Goal: Task Accomplishment & Management: Use online tool/utility

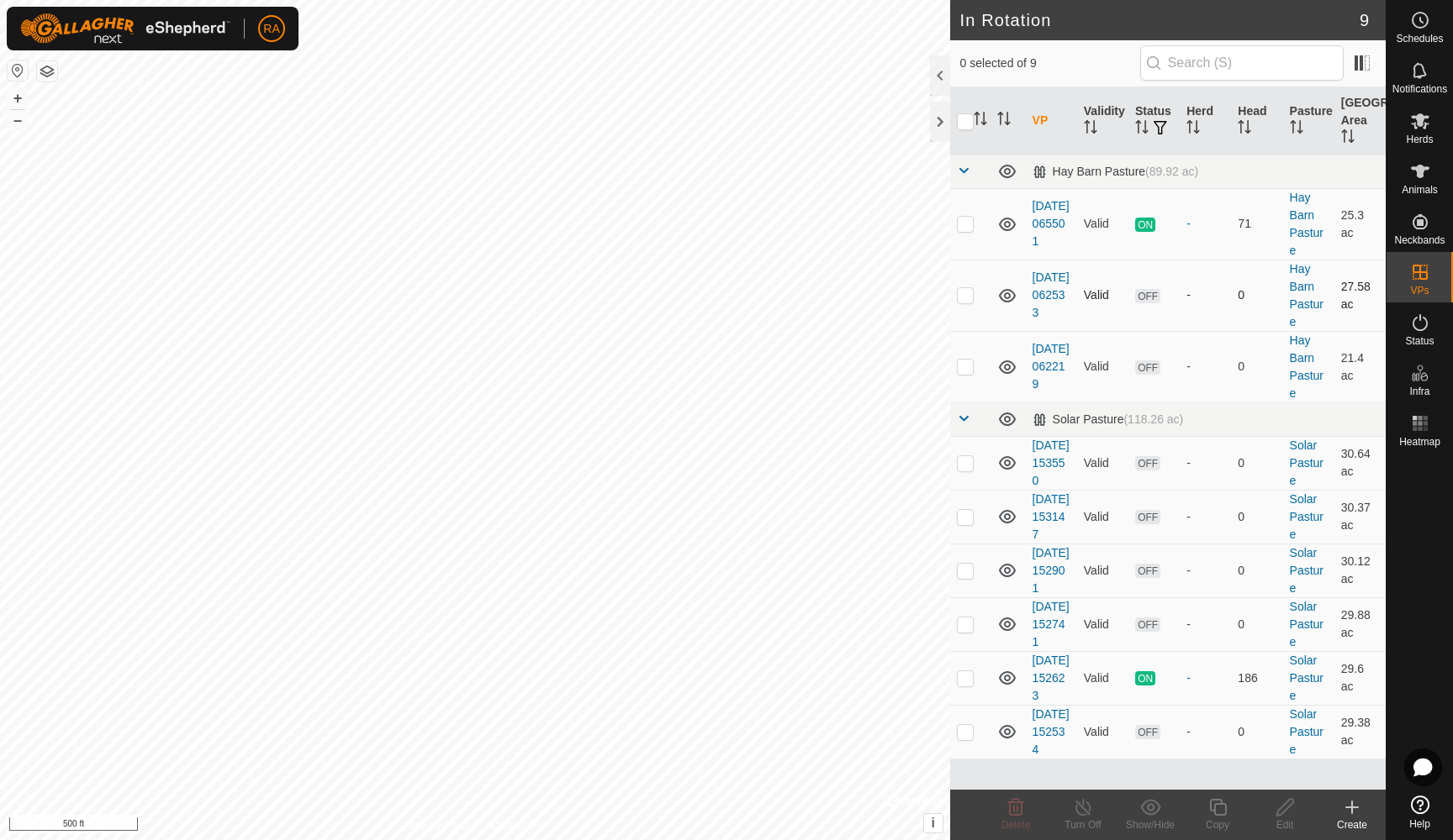
click at [957, 297] on p-checkbox at bounding box center [964, 295] width 17 height 14
checkbox input "true"
click at [1280, 809] on icon at bounding box center [1284, 807] width 17 height 17
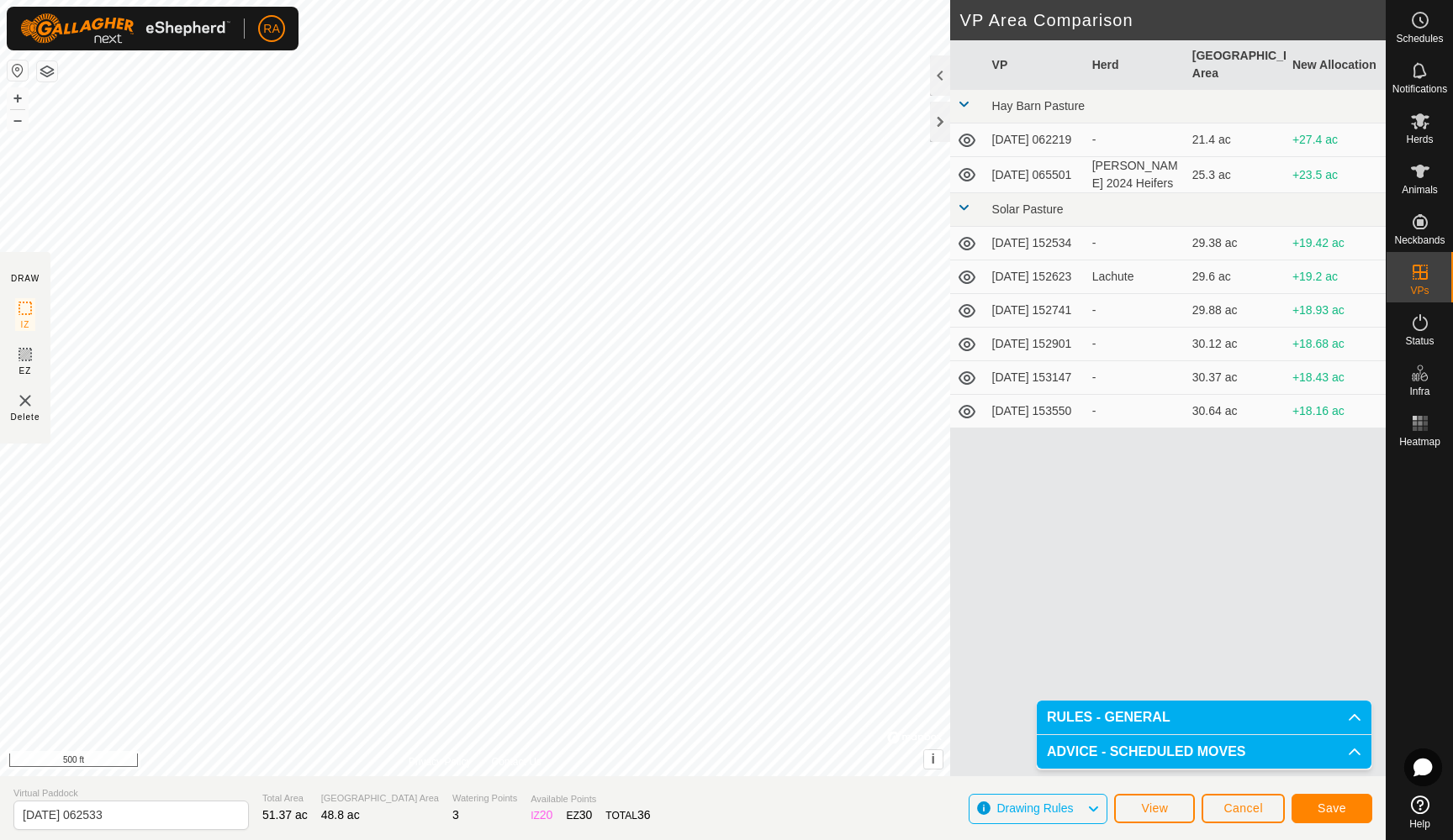
click at [1336, 808] on span "Save" at bounding box center [1331, 809] width 28 height 14
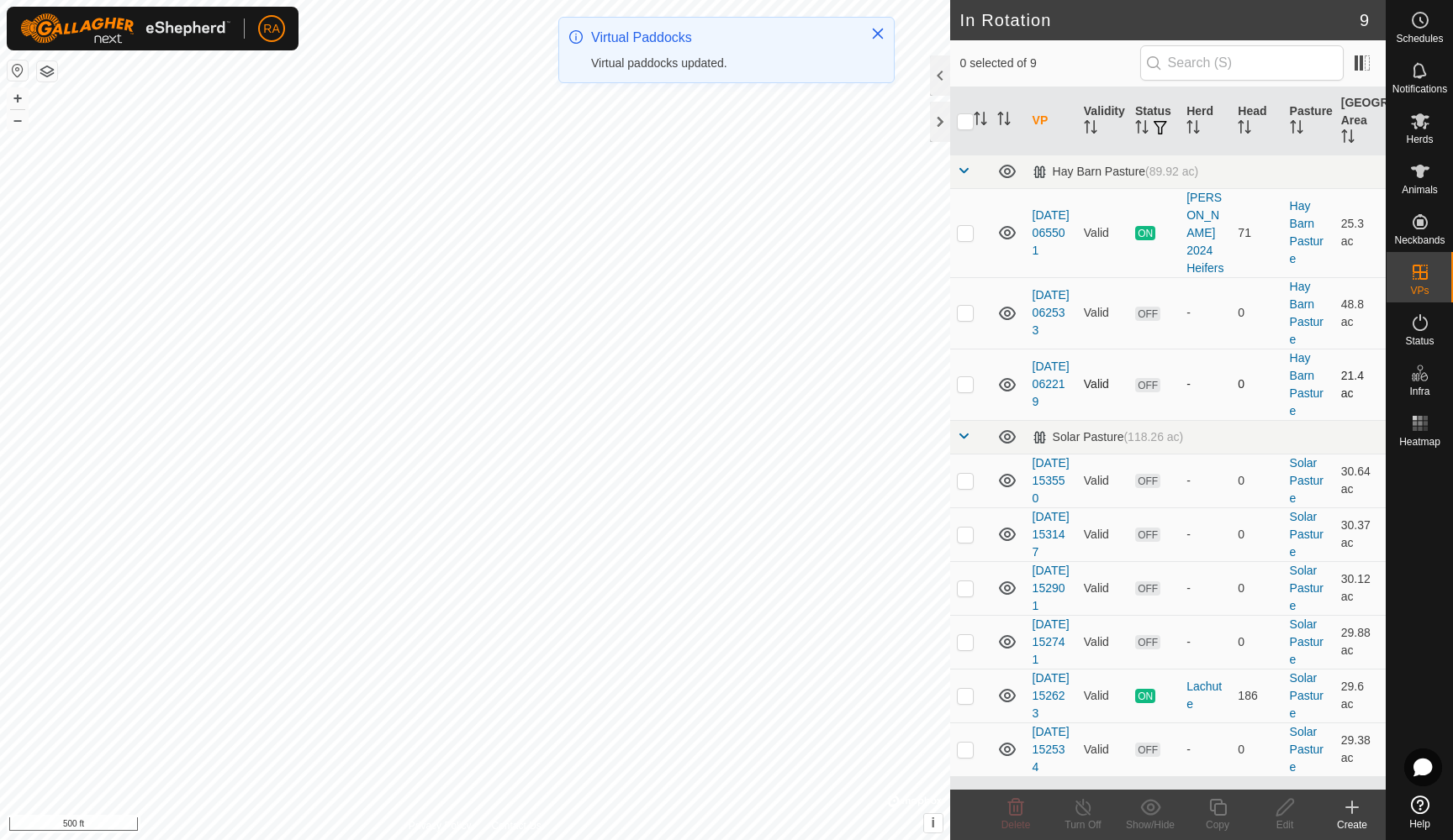
click at [967, 377] on p-checkbox at bounding box center [964, 384] width 17 height 14
checkbox input "true"
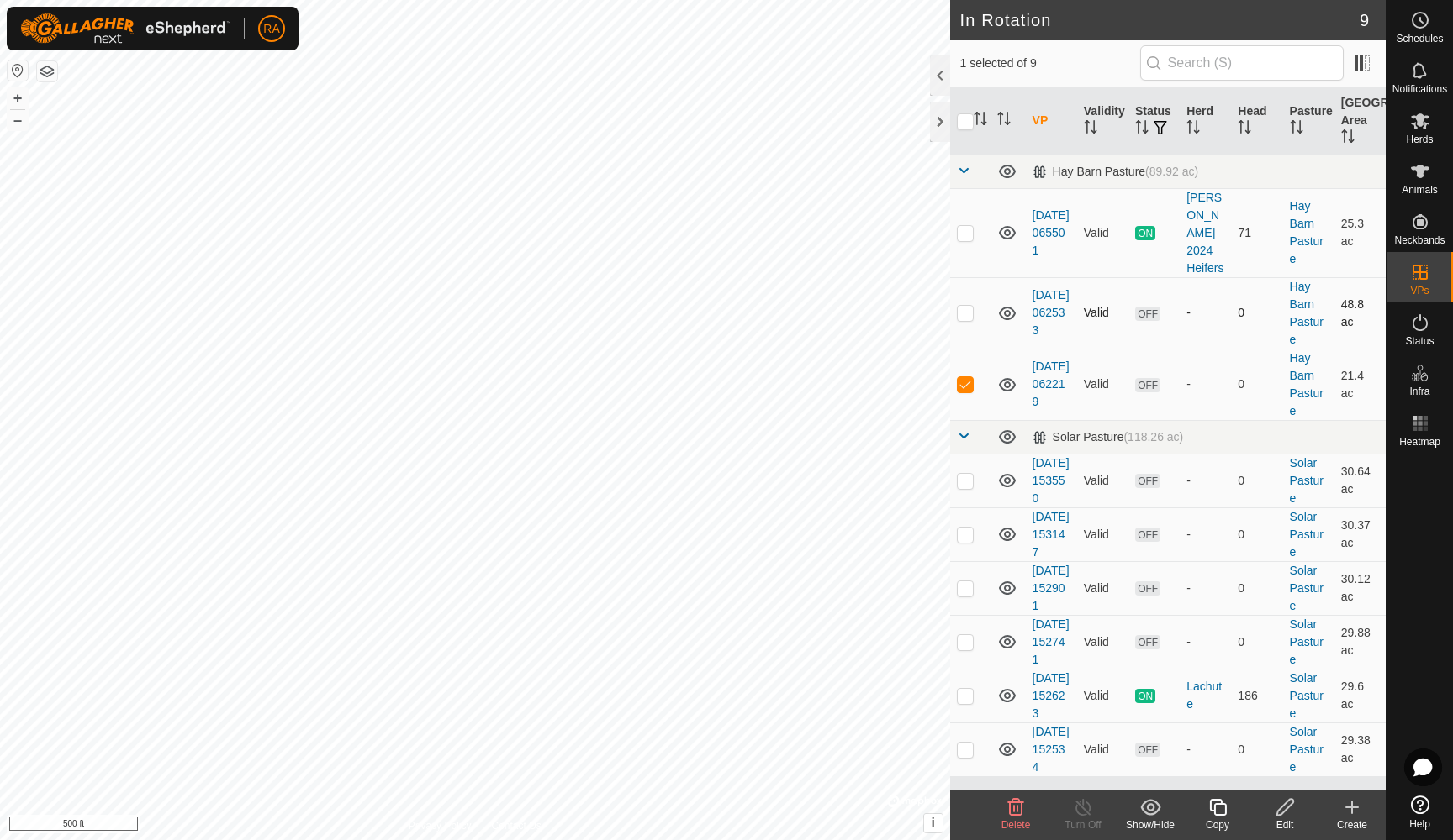
click at [967, 306] on p-checkbox at bounding box center [964, 313] width 17 height 14
checkbox input "true"
click at [963, 377] on p-checkbox at bounding box center [964, 384] width 17 height 14
checkbox input "false"
click at [968, 306] on p-checkbox at bounding box center [964, 313] width 17 height 14
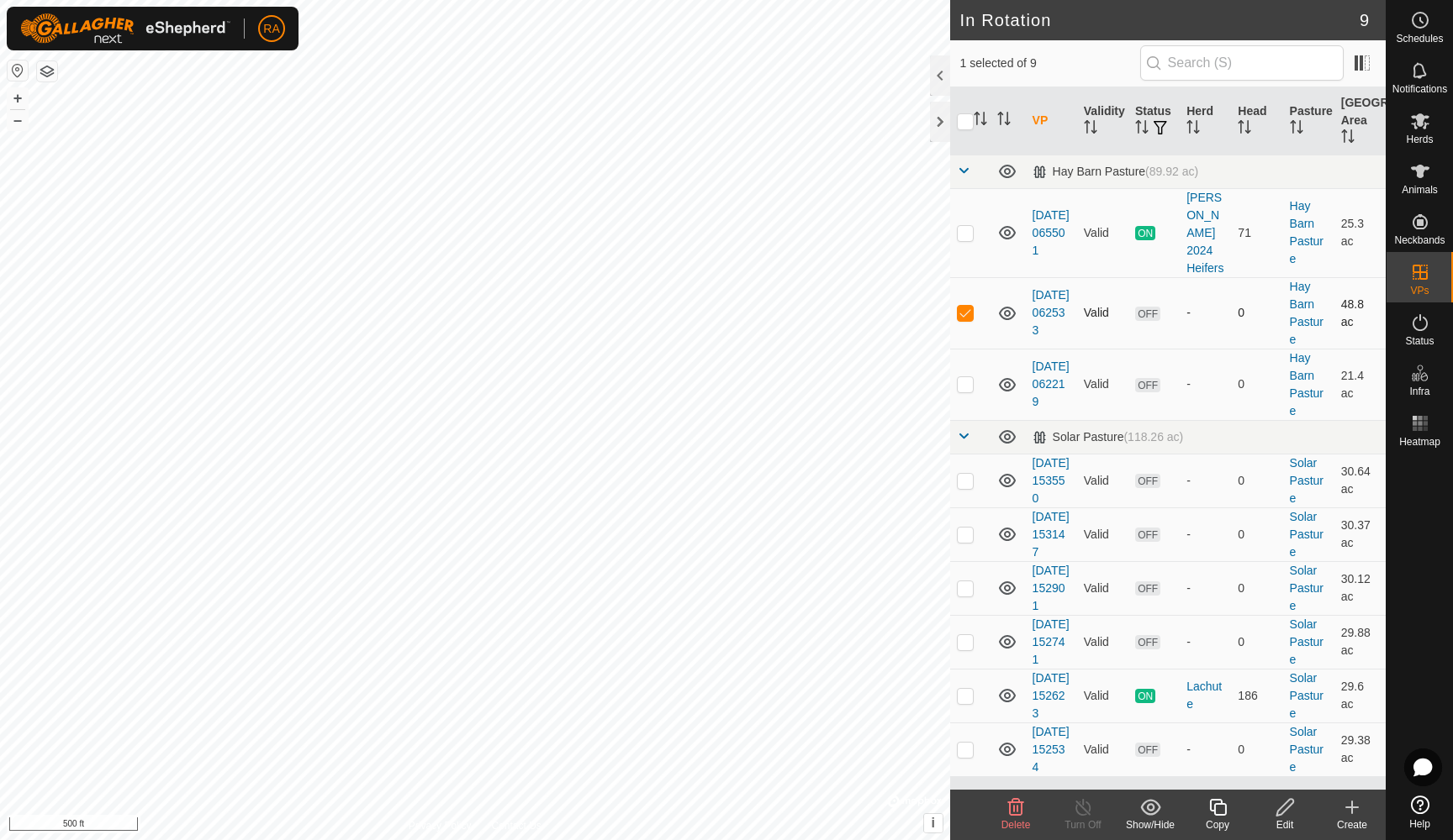
checkbox input "false"
click at [964, 377] on p-checkbox at bounding box center [964, 384] width 17 height 14
click at [1013, 812] on icon at bounding box center [1015, 807] width 16 height 17
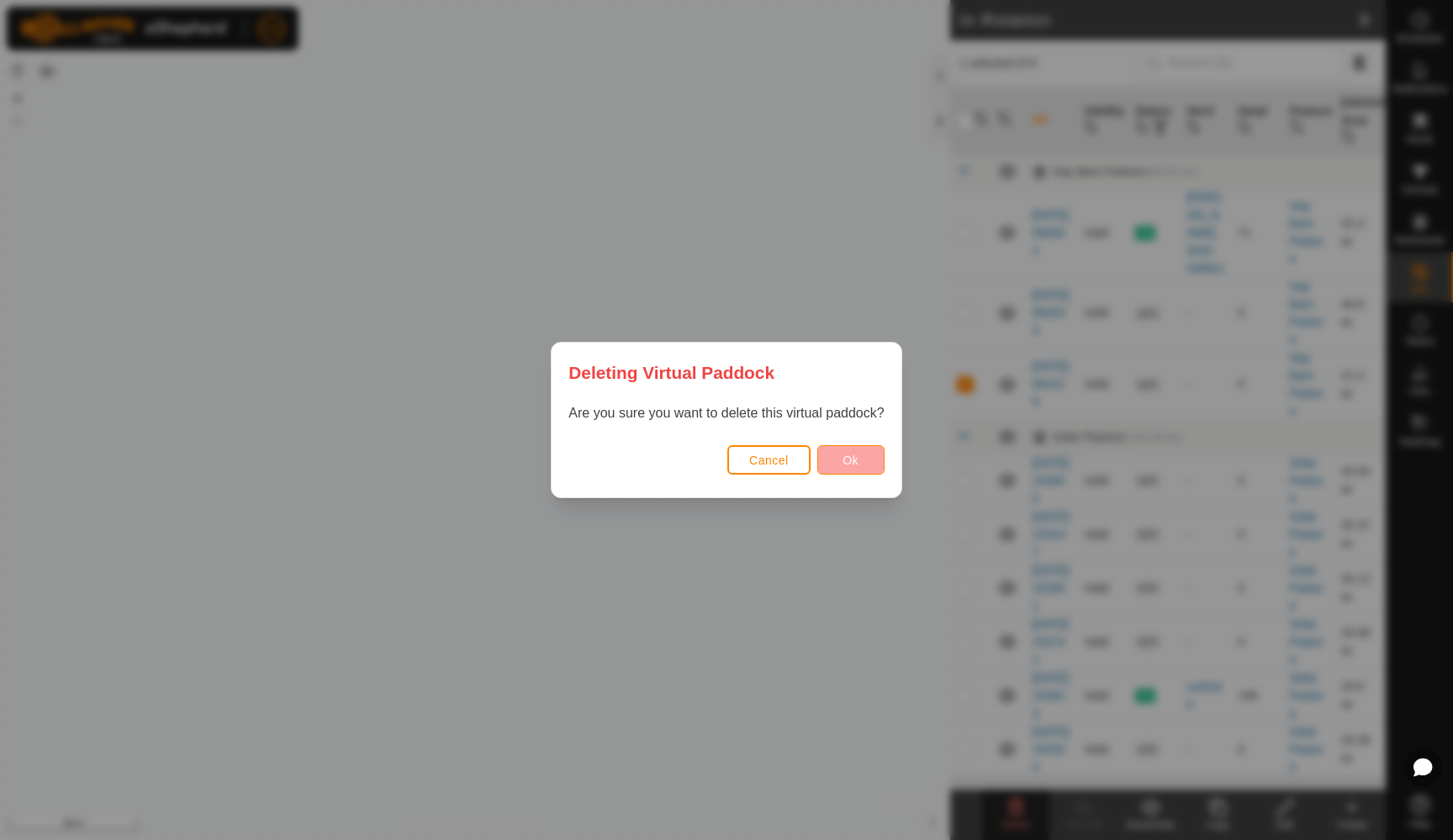
click at [852, 461] on span "Ok" at bounding box center [850, 461] width 16 height 14
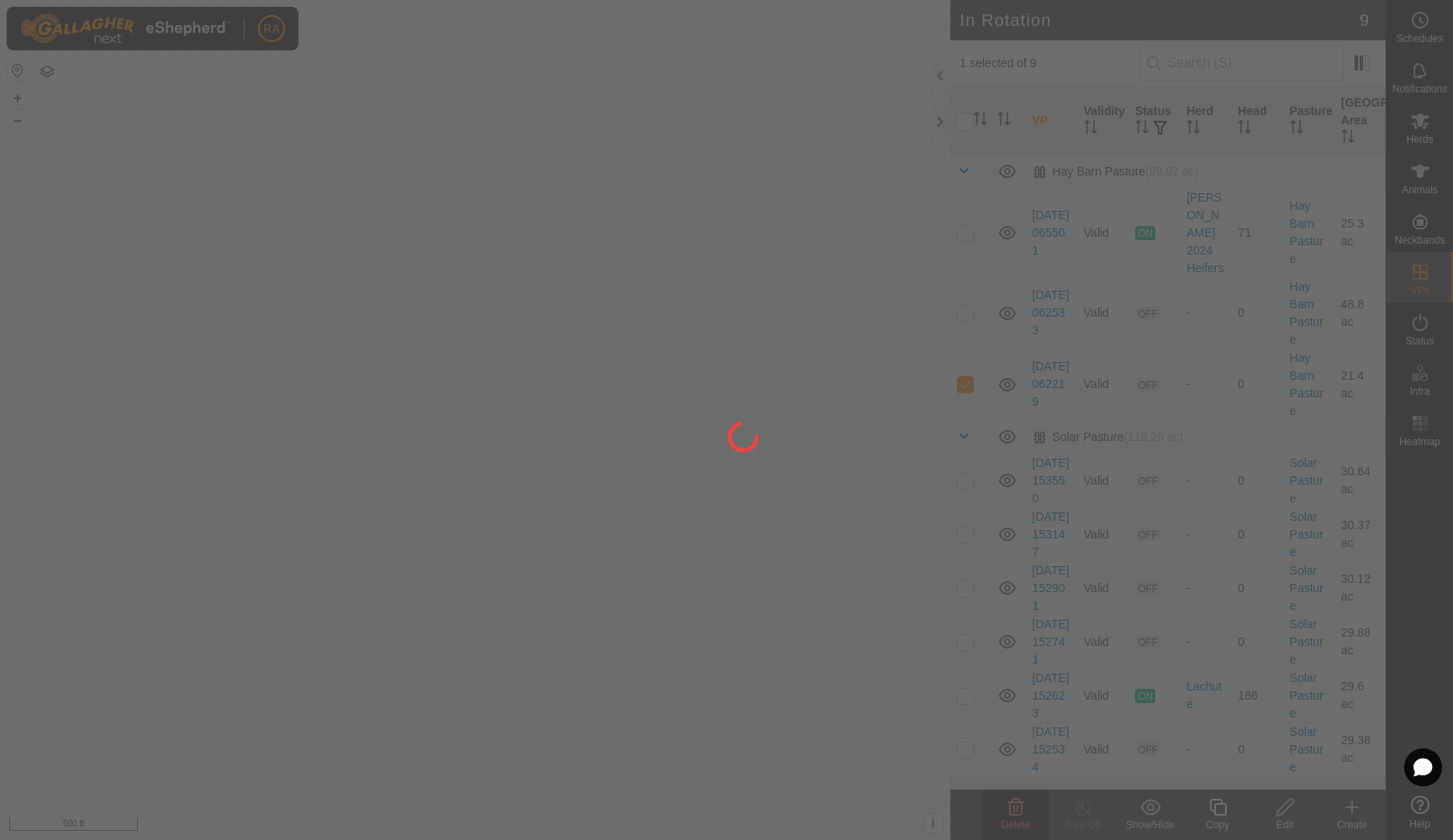
checkbox input "false"
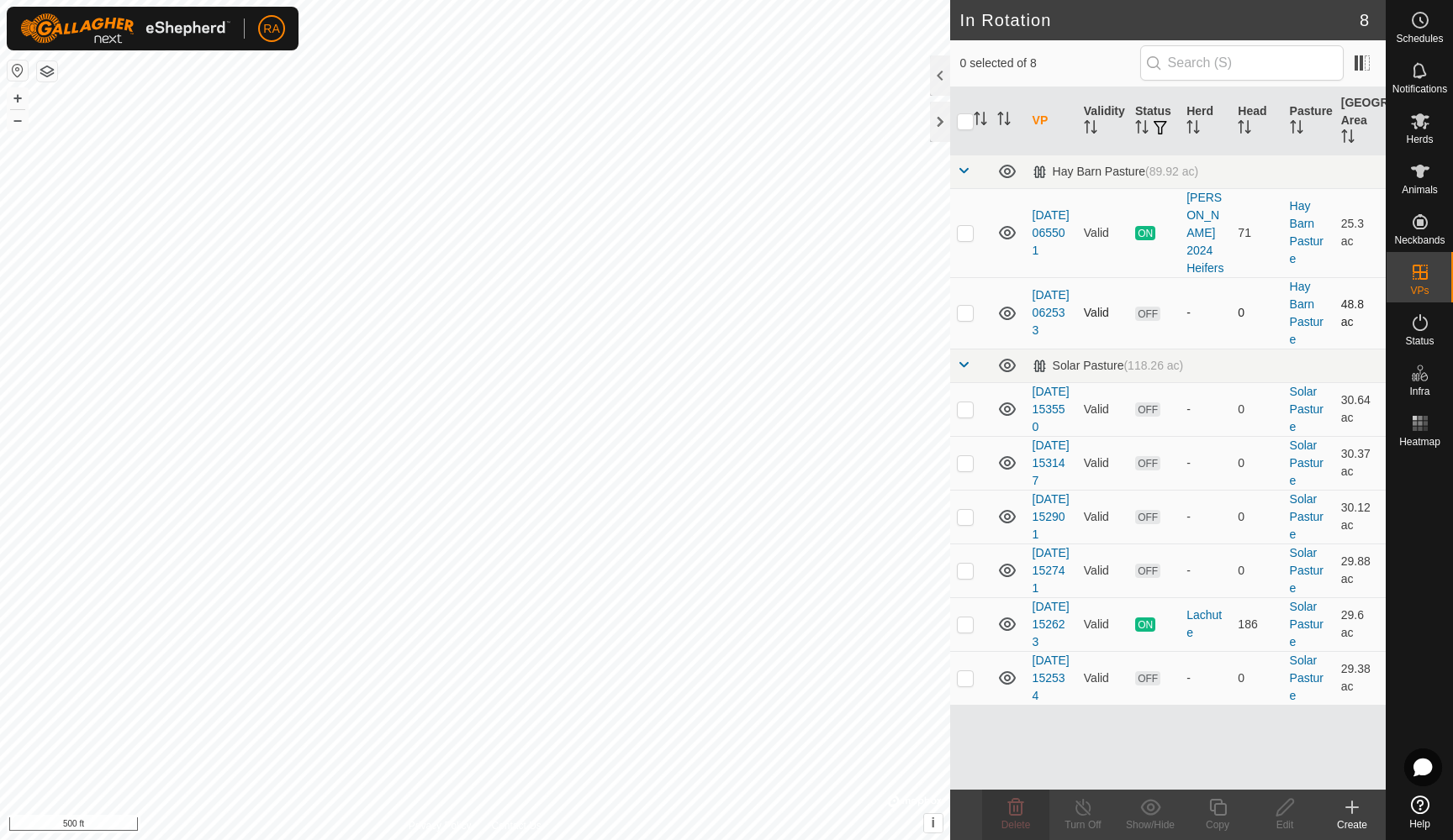
click at [967, 306] on p-checkbox at bounding box center [964, 313] width 17 height 14
checkbox input "true"
click at [1417, 122] on icon at bounding box center [1420, 121] width 19 height 16
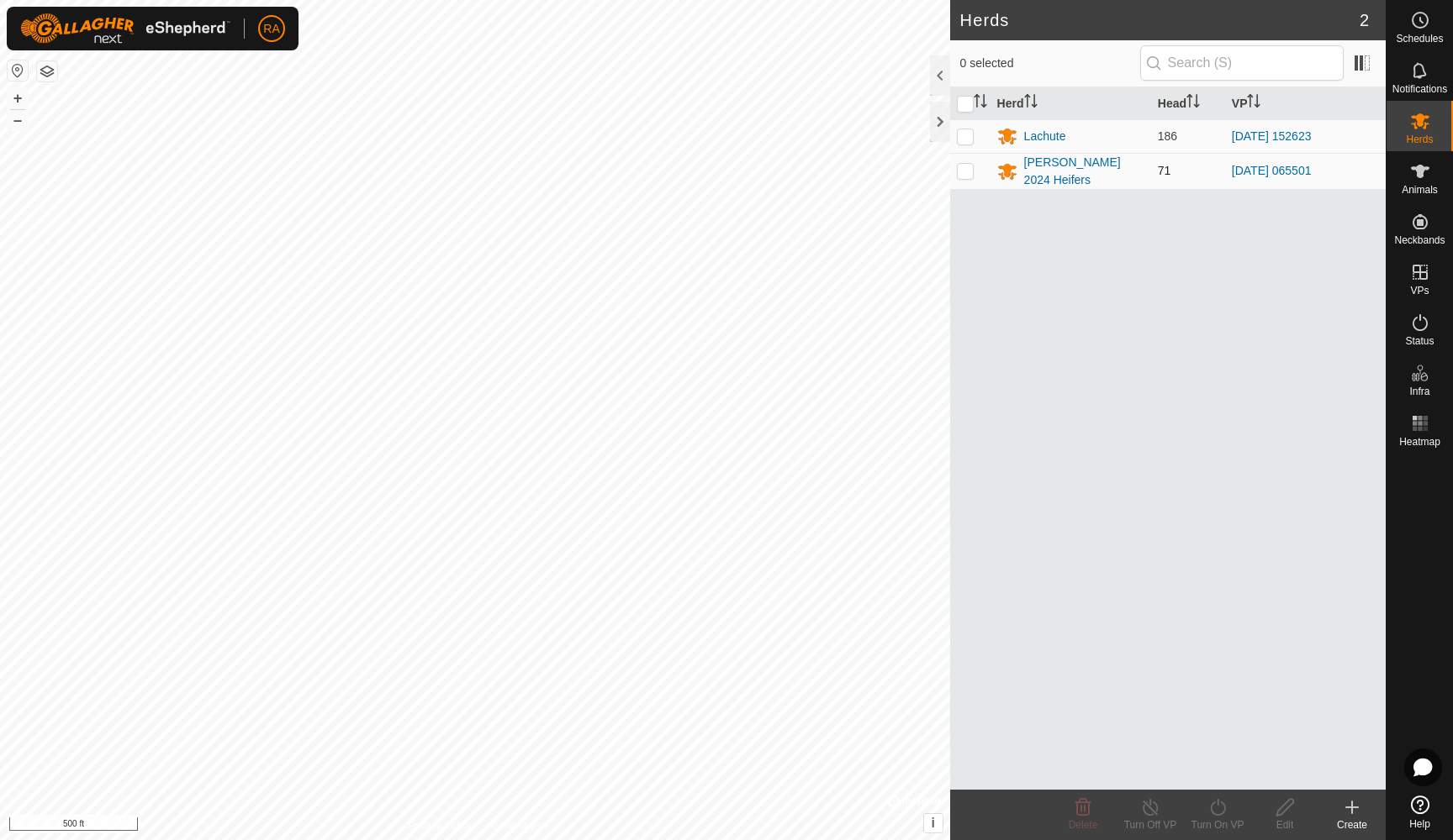
click at [970, 169] on p-checkbox at bounding box center [964, 171] width 17 height 14
checkbox input "true"
click at [1221, 815] on icon at bounding box center [1217, 807] width 15 height 17
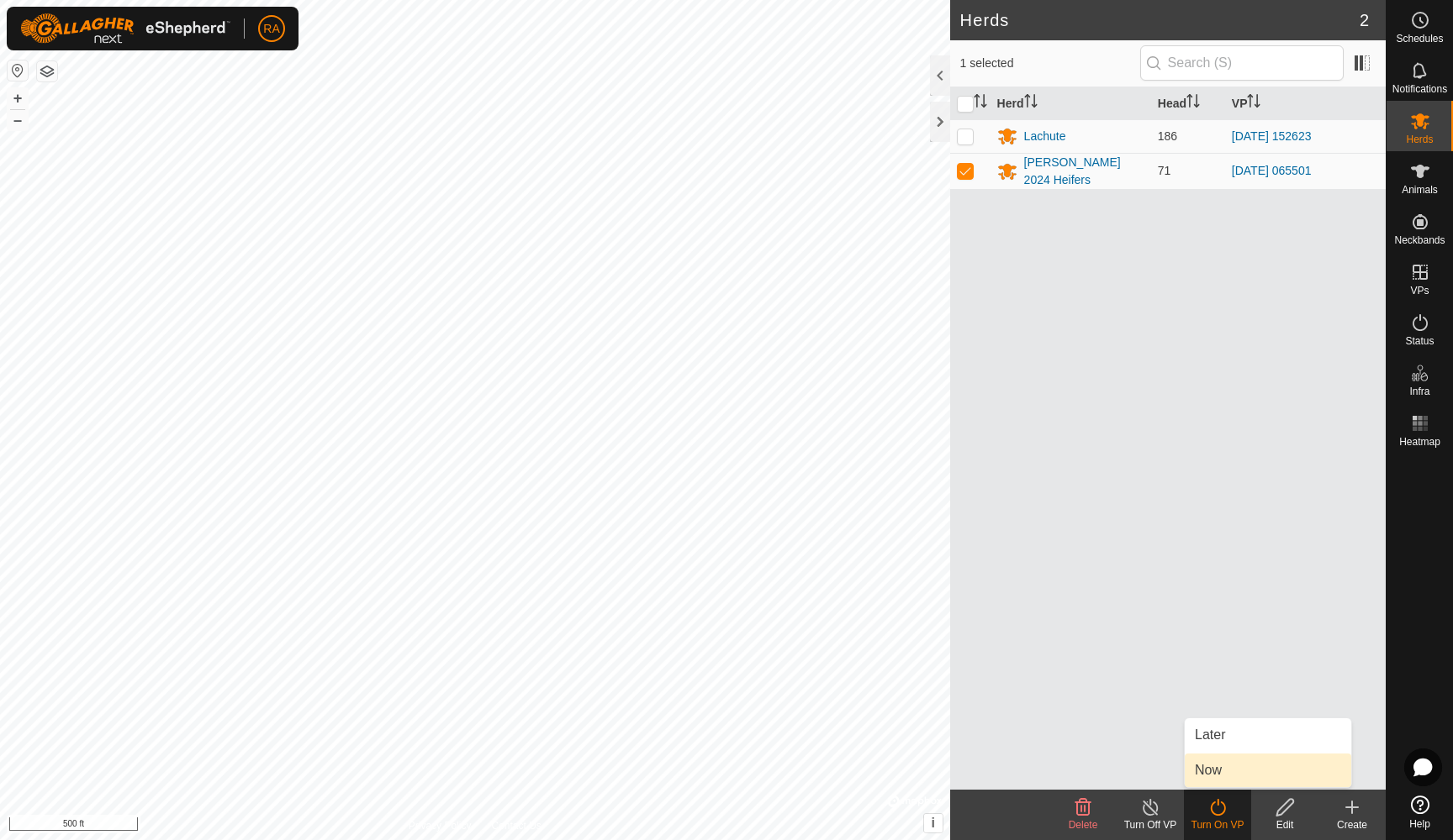
click at [1209, 773] on link "Now" at bounding box center [1267, 771] width 166 height 33
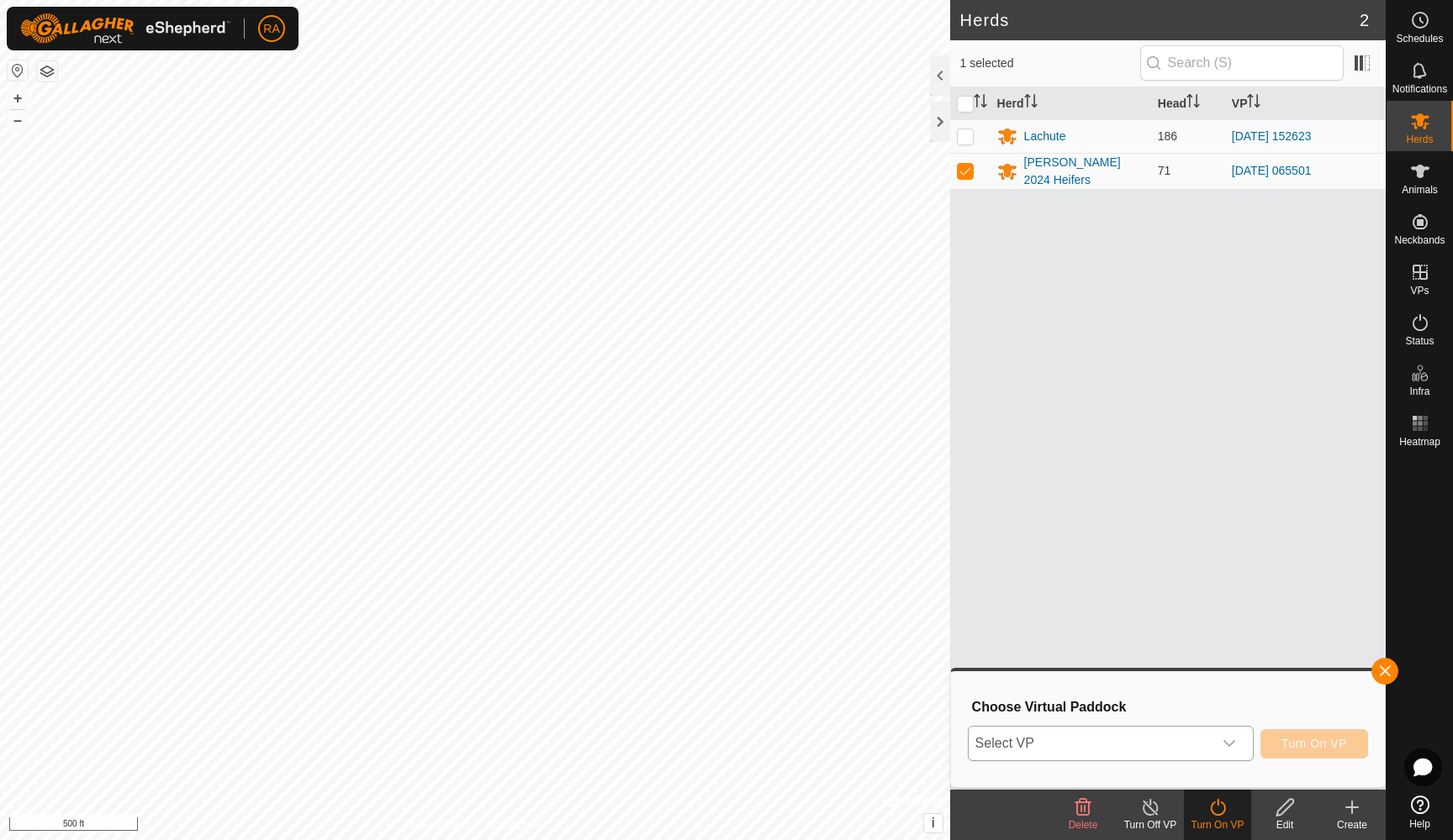
click at [1145, 746] on span "Select VP" at bounding box center [1090, 743] width 243 height 33
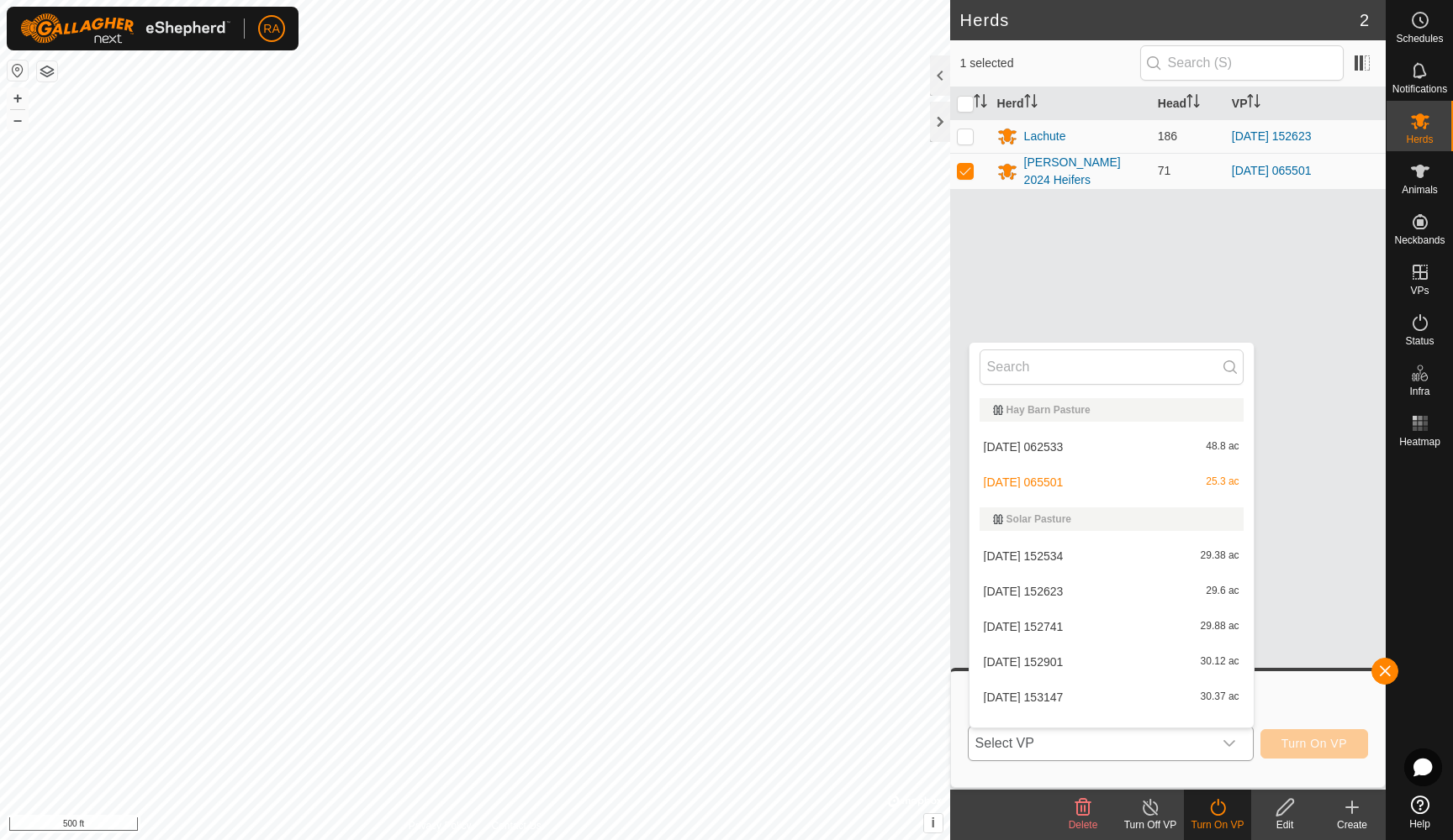
click at [1047, 444] on li "[DATE] 062533 48.8 ac" at bounding box center [1111, 446] width 284 height 33
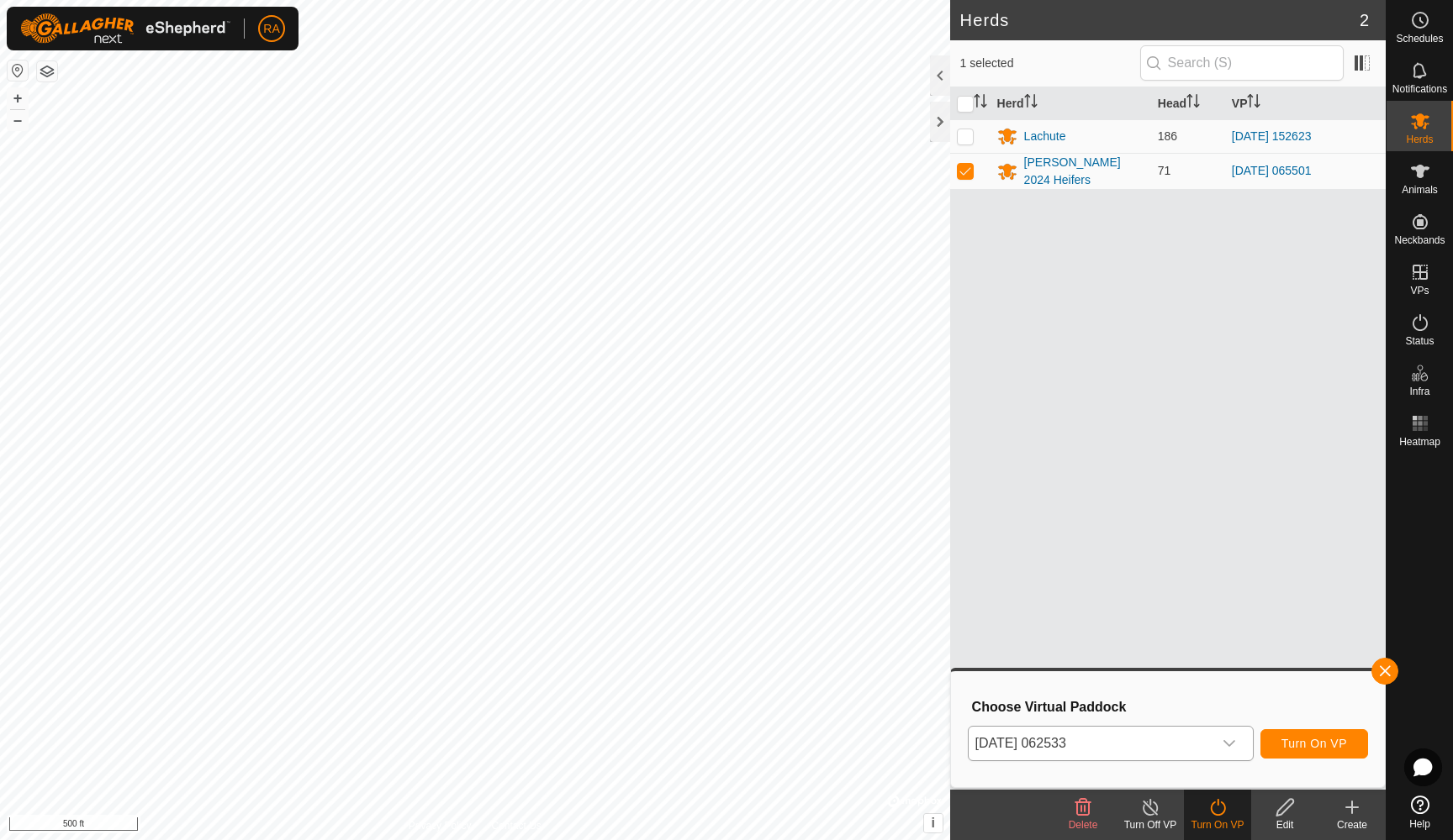
click at [1322, 749] on span "Turn On VP" at bounding box center [1313, 743] width 65 height 14
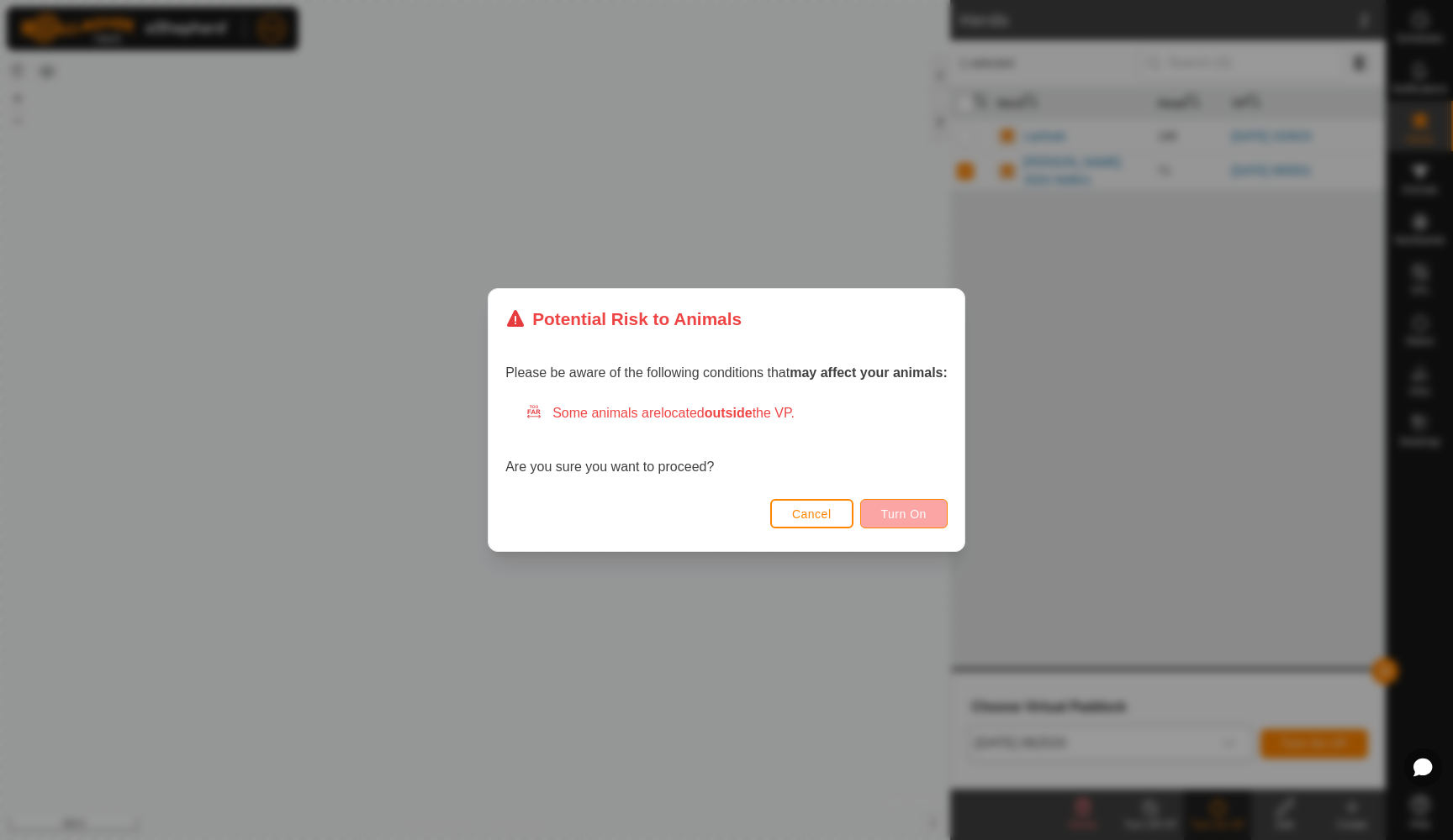
click at [917, 514] on span "Turn On" at bounding box center [904, 515] width 45 height 14
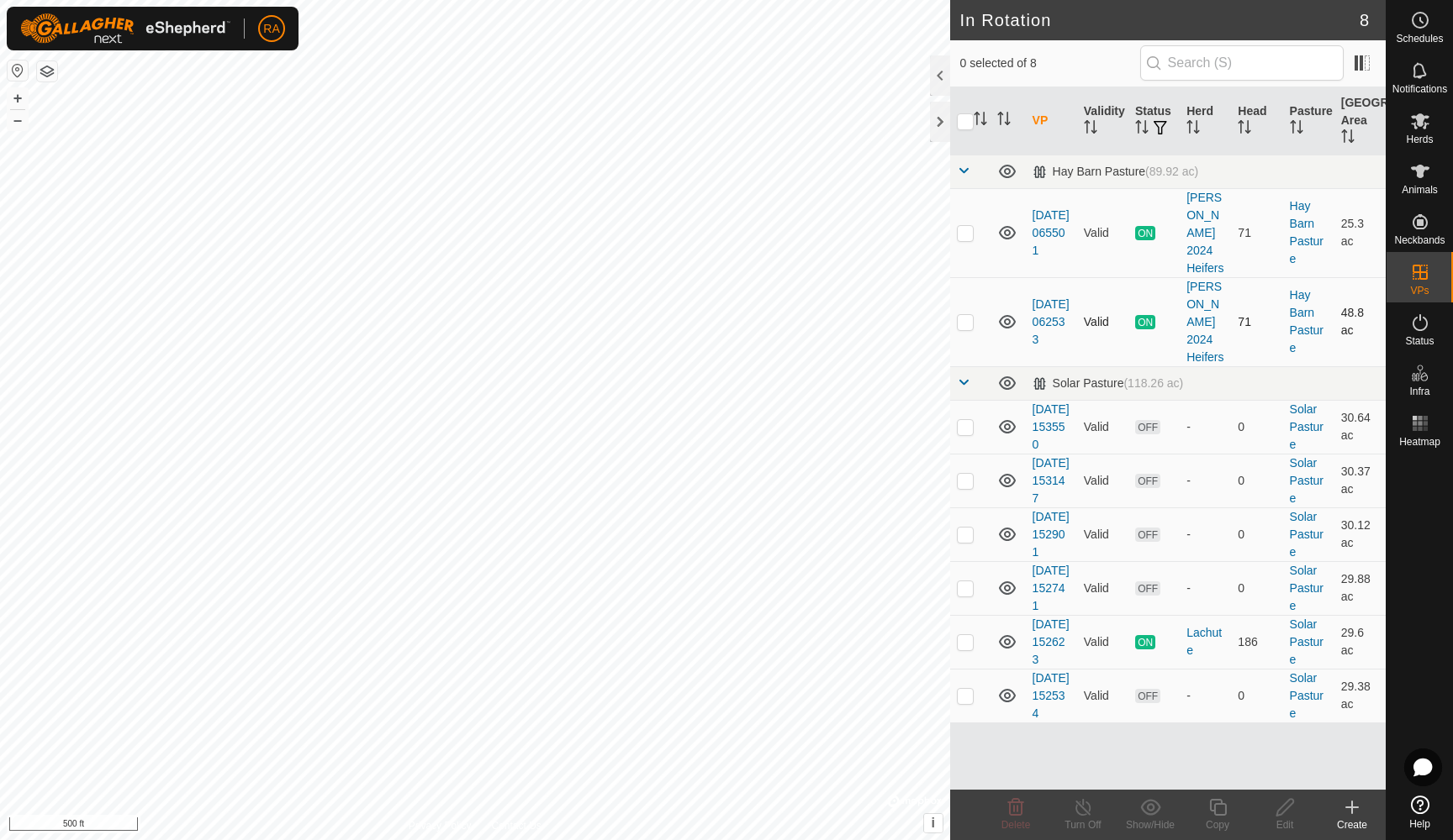
click at [968, 315] on p-checkbox at bounding box center [964, 322] width 17 height 14
checkbox input "true"
click at [962, 226] on p-checkbox at bounding box center [964, 232] width 17 height 14
checkbox input "true"
click at [966, 315] on p-checkbox at bounding box center [964, 322] width 17 height 14
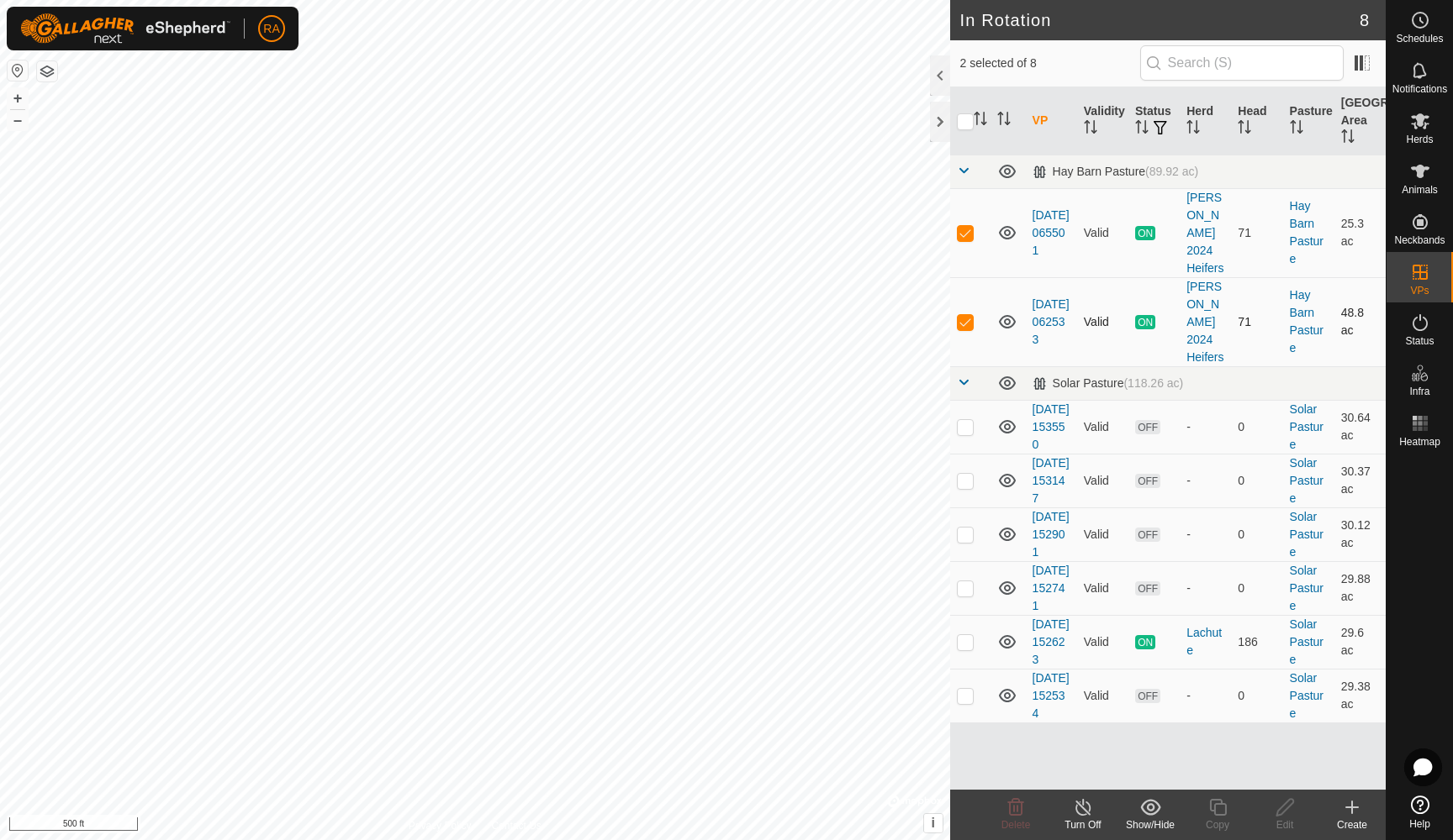
checkbox input "false"
click at [1081, 810] on icon at bounding box center [1084, 807] width 21 height 21
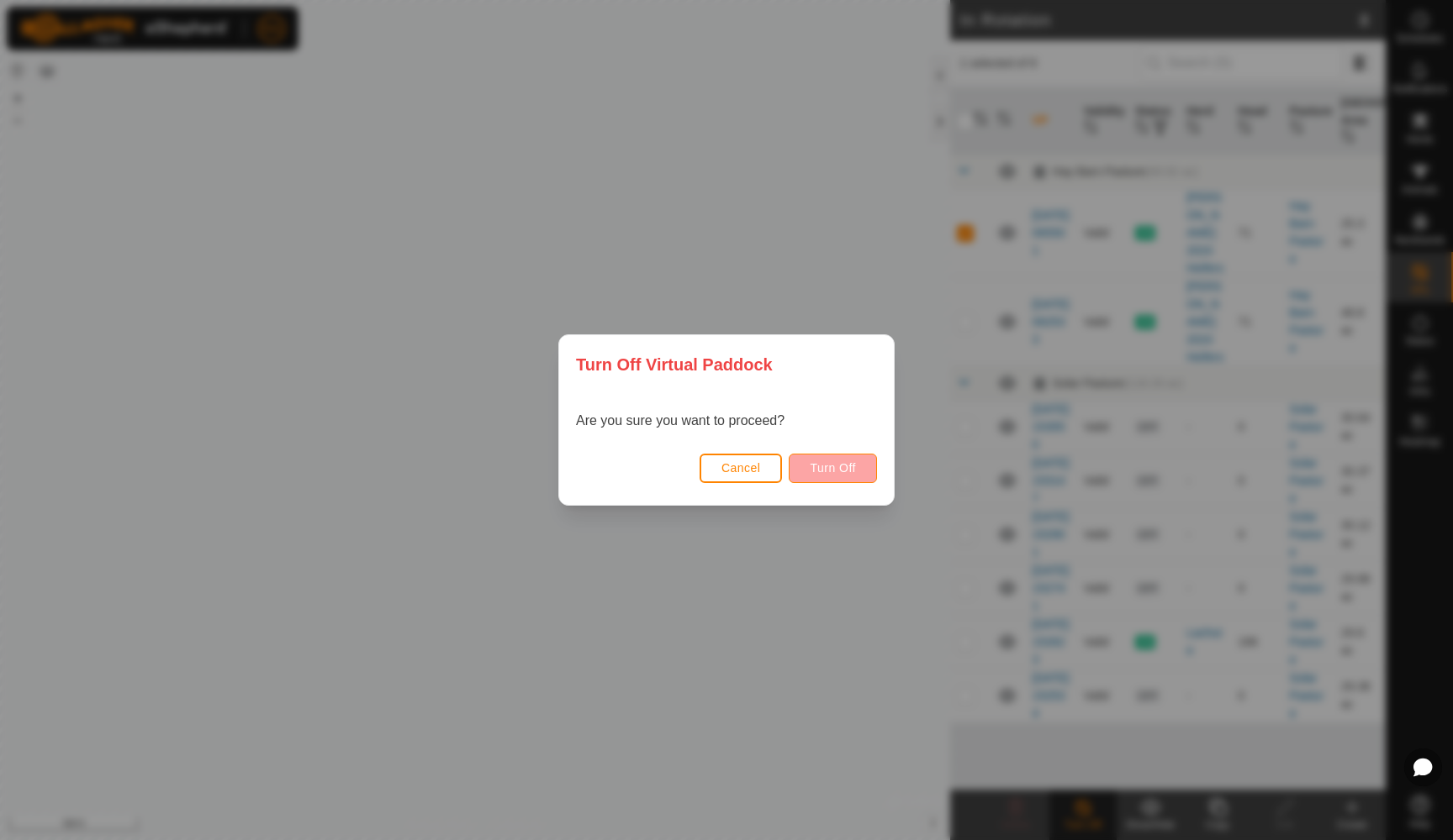
click at [864, 468] on button "Turn Off" at bounding box center [833, 469] width 88 height 29
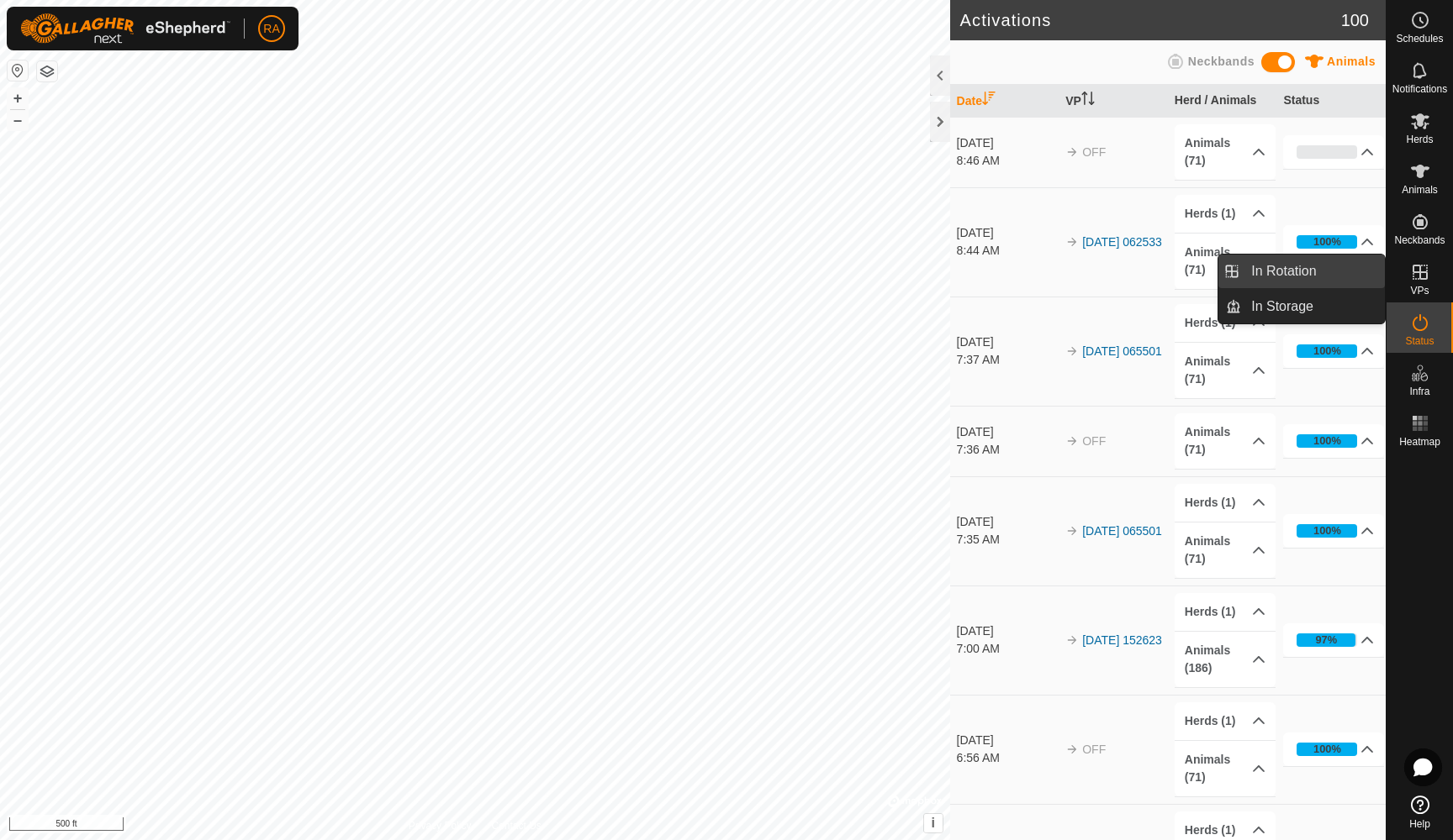
click at [1308, 268] on link "In Rotation" at bounding box center [1312, 272] width 144 height 33
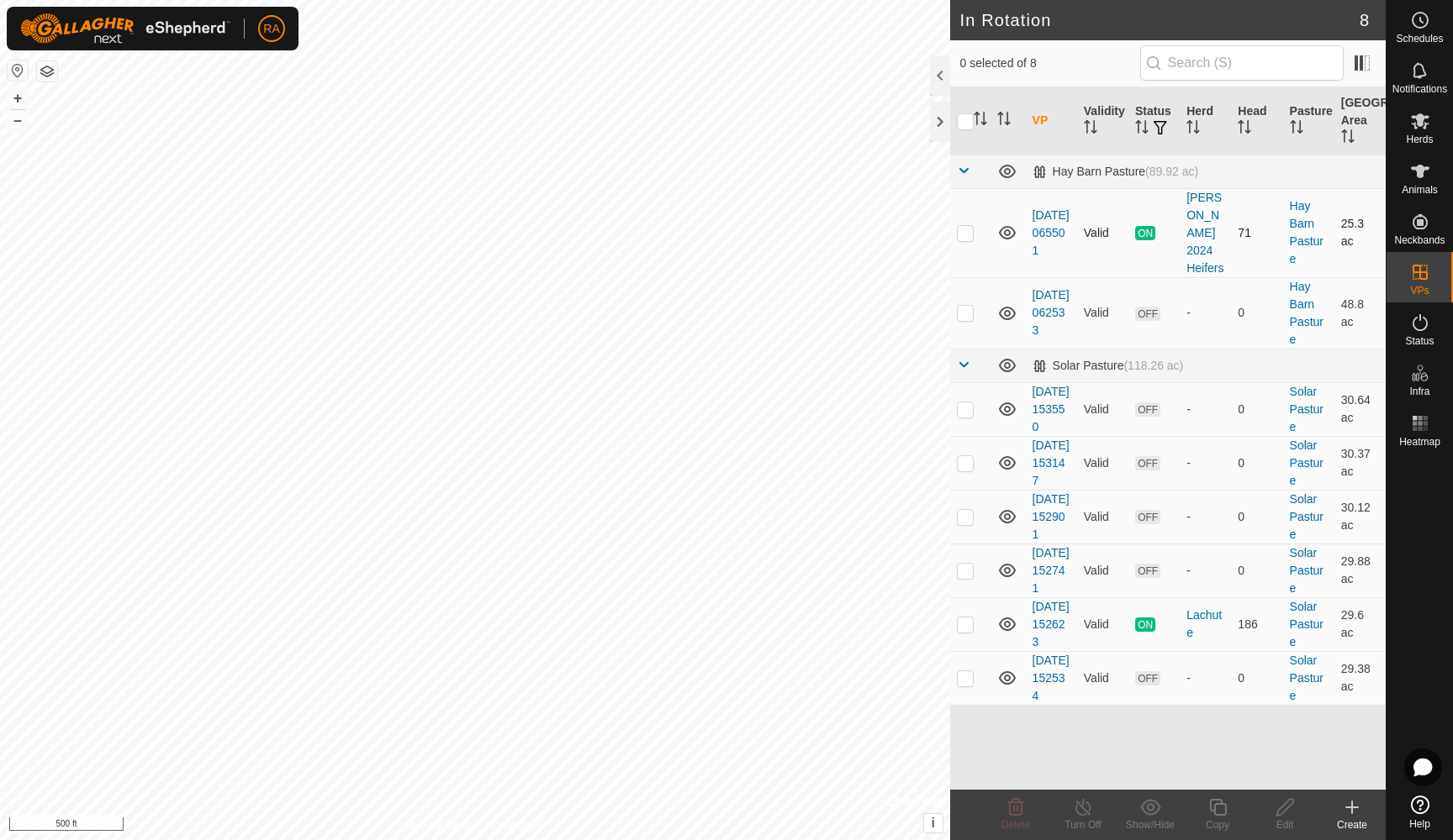
click at [962, 231] on p-checkbox at bounding box center [964, 232] width 17 height 14
checkbox input "false"
click at [967, 306] on p-checkbox at bounding box center [964, 313] width 17 height 14
checkbox input "true"
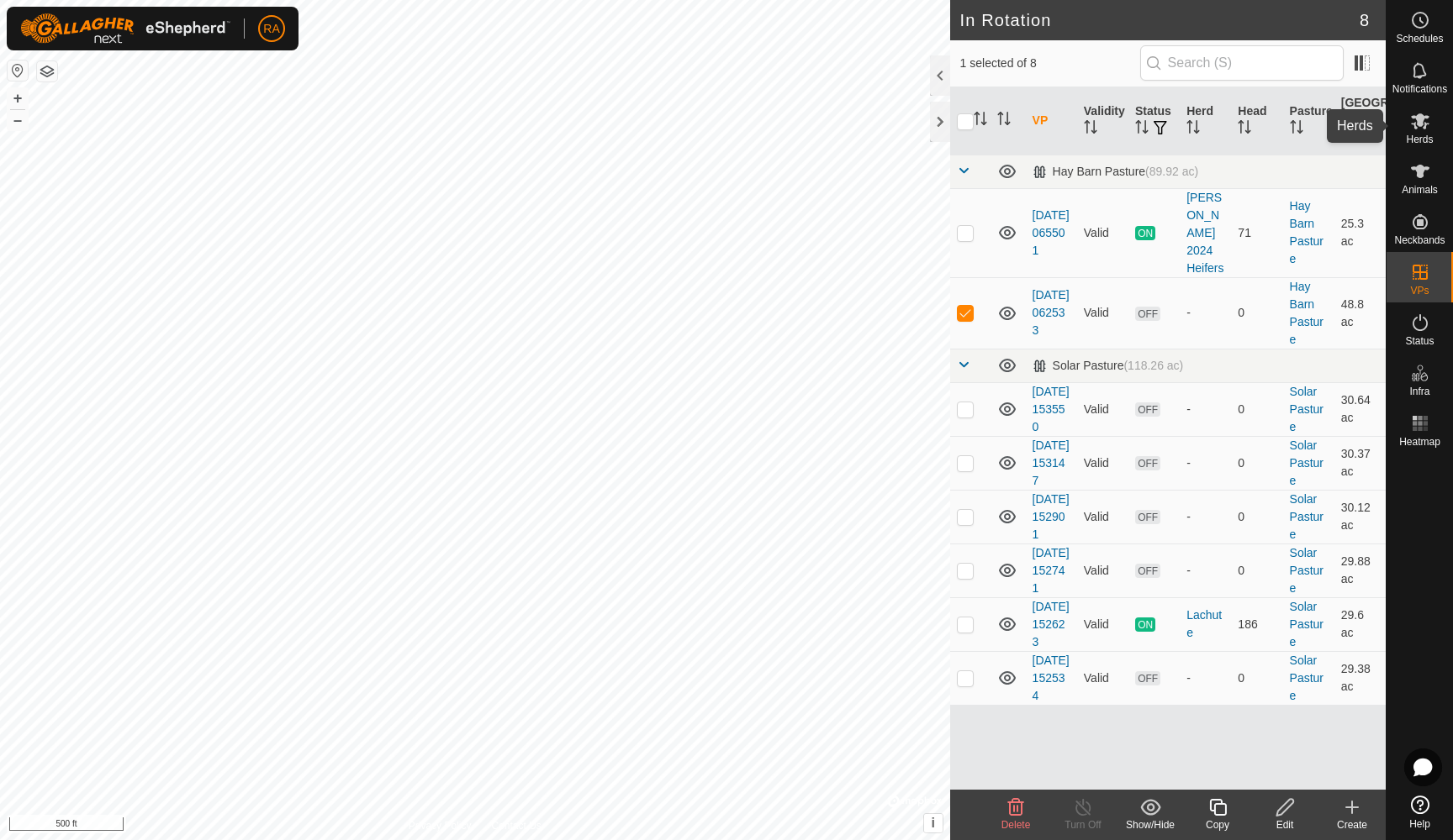
click at [1422, 119] on icon at bounding box center [1420, 121] width 19 height 16
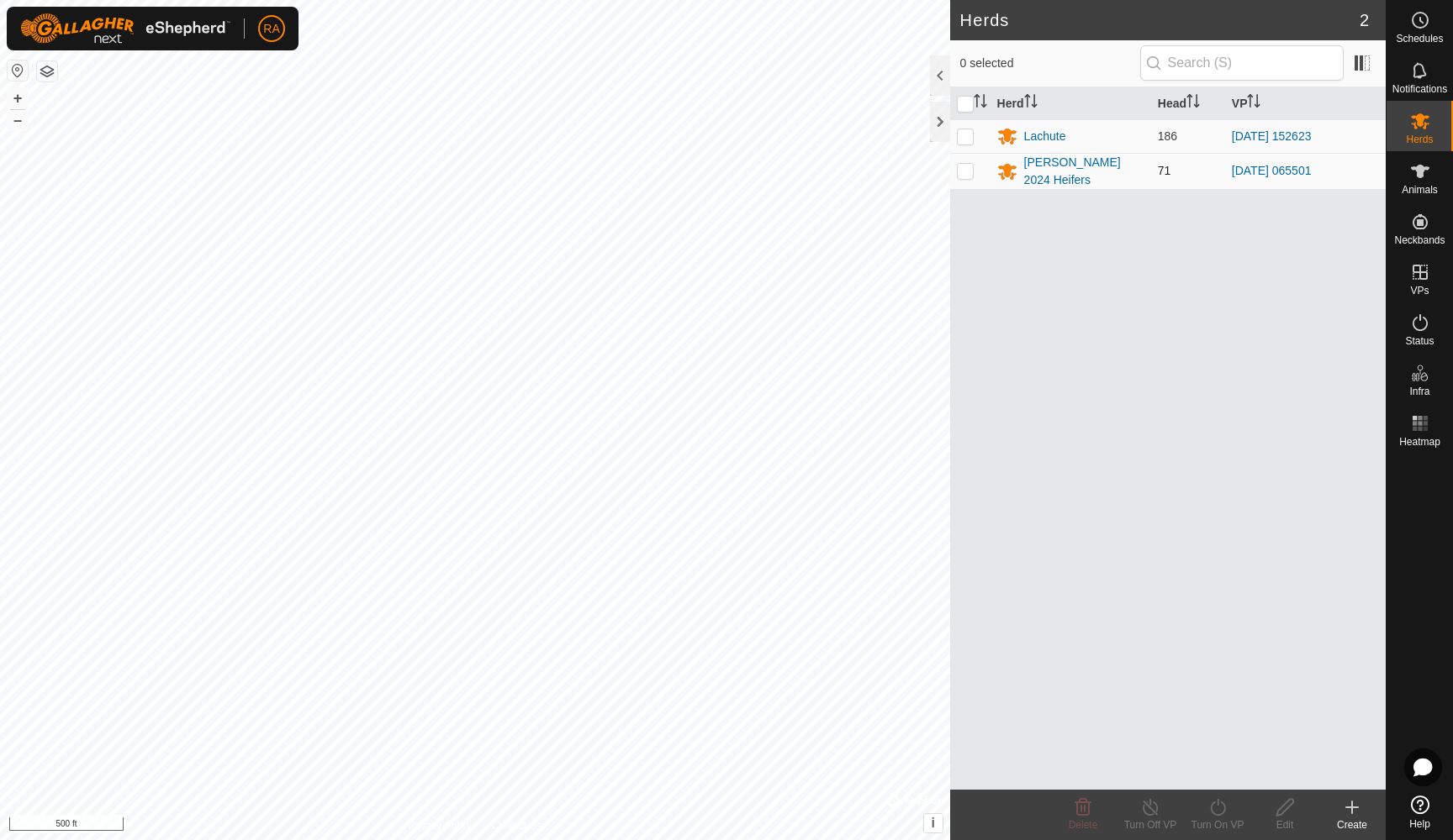
click at [963, 175] on p-checkbox at bounding box center [964, 171] width 17 height 14
checkbox input "true"
click at [1218, 813] on icon at bounding box center [1218, 807] width 21 height 21
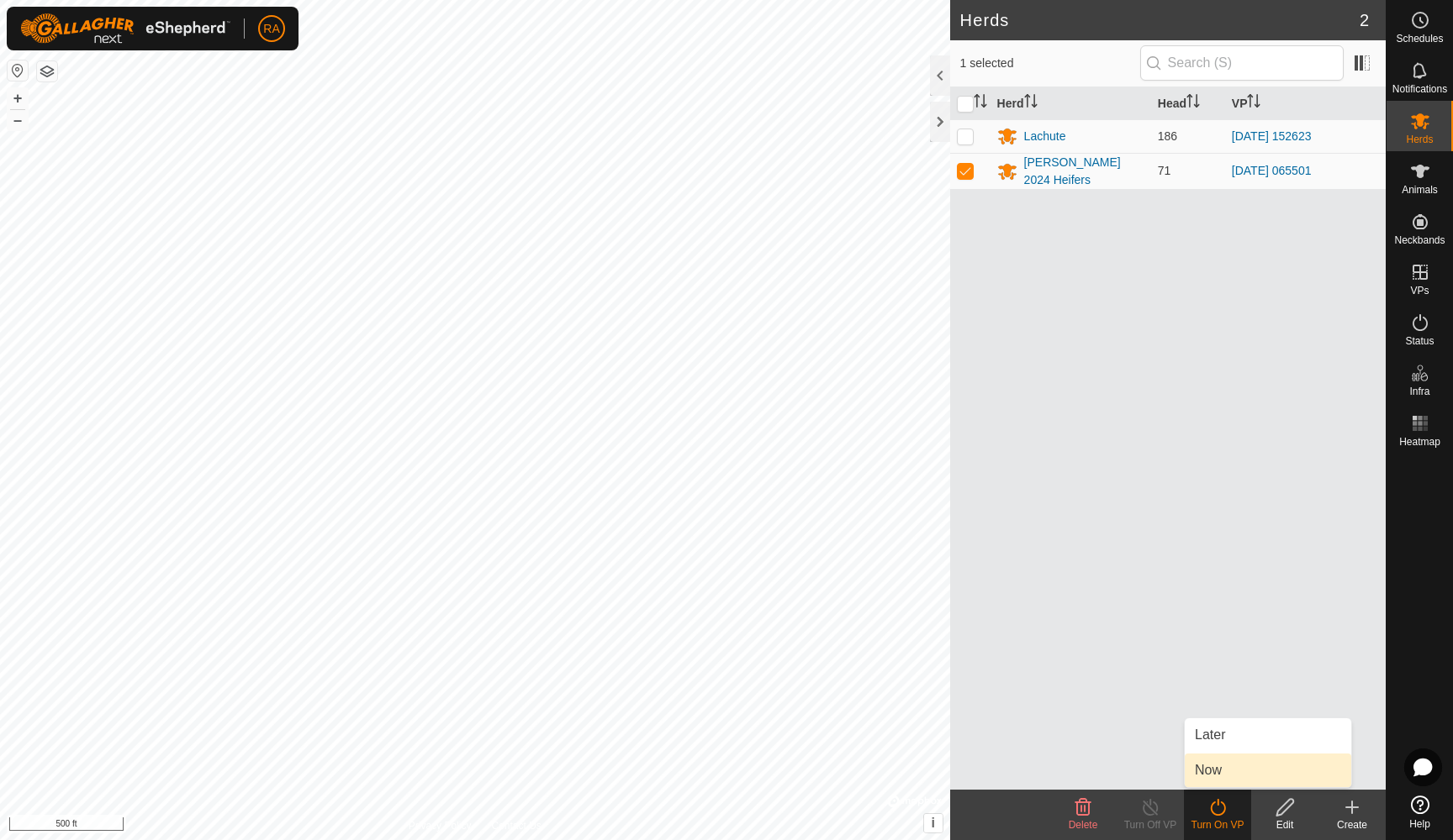
click at [1218, 772] on link "Now" at bounding box center [1267, 771] width 166 height 33
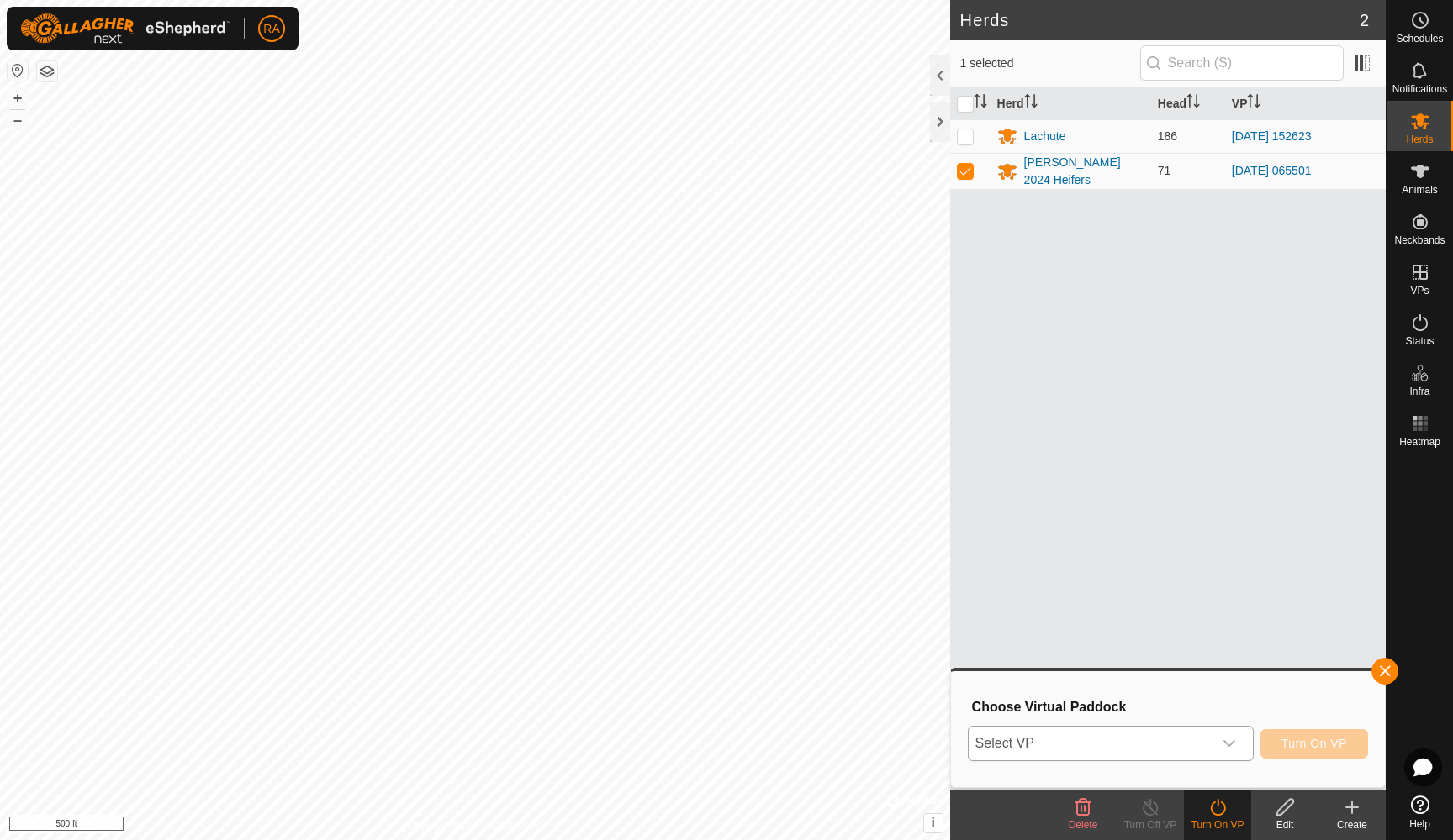
click at [1120, 749] on span "Select VP" at bounding box center [1090, 743] width 243 height 33
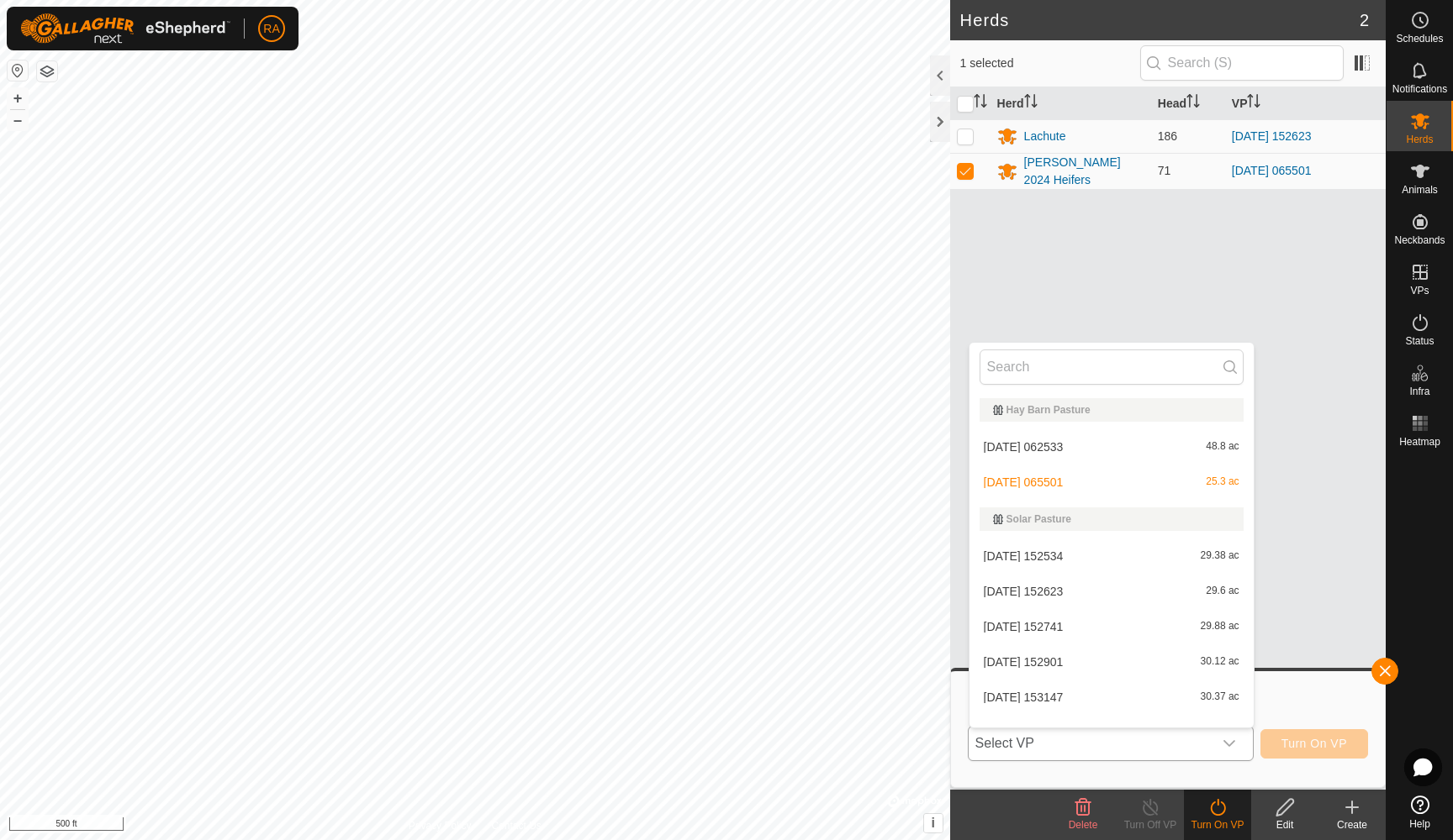
scroll to position [21, 0]
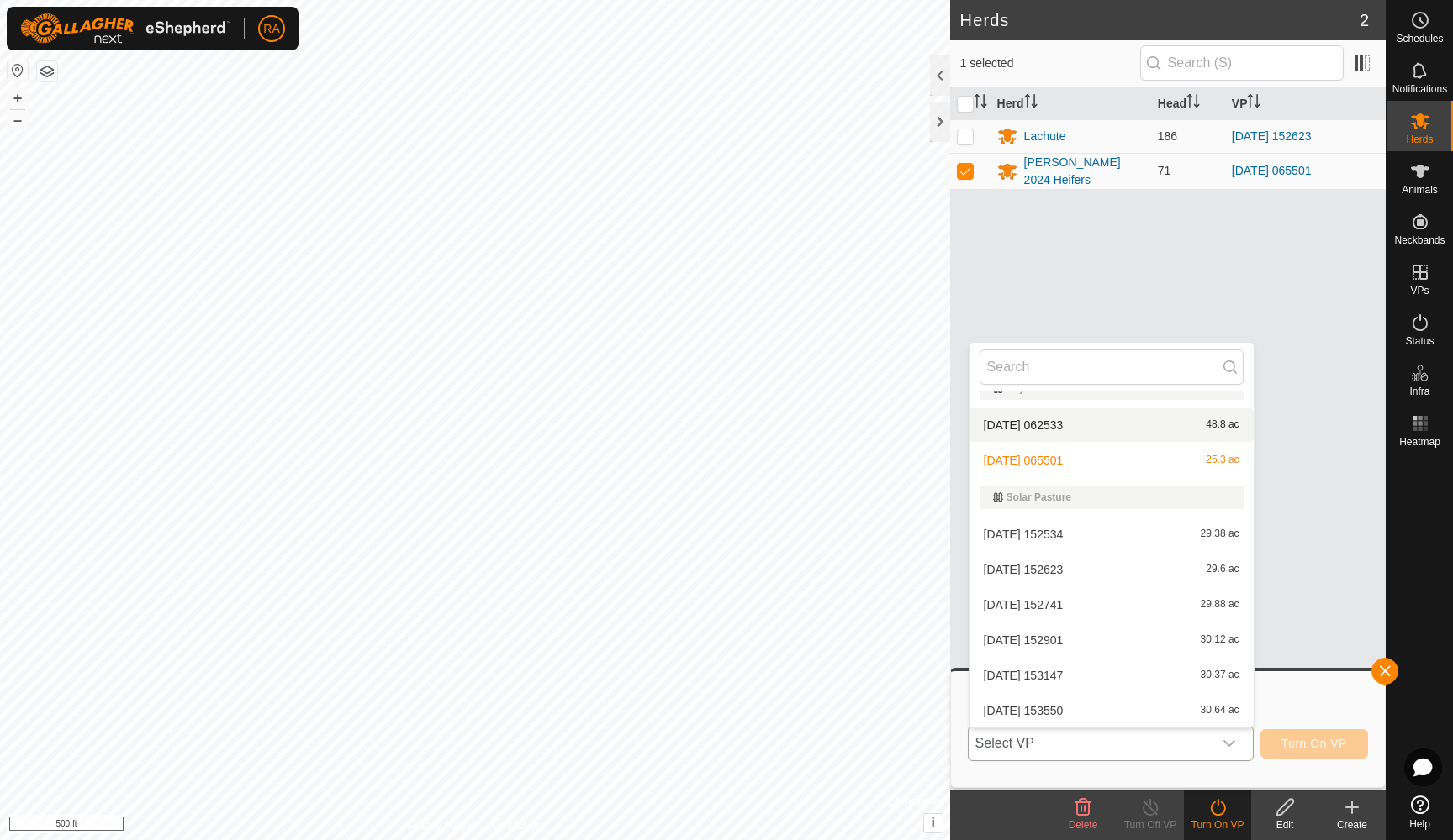
click at [1031, 426] on li "[DATE] 062533 48.8 ac" at bounding box center [1111, 425] width 284 height 33
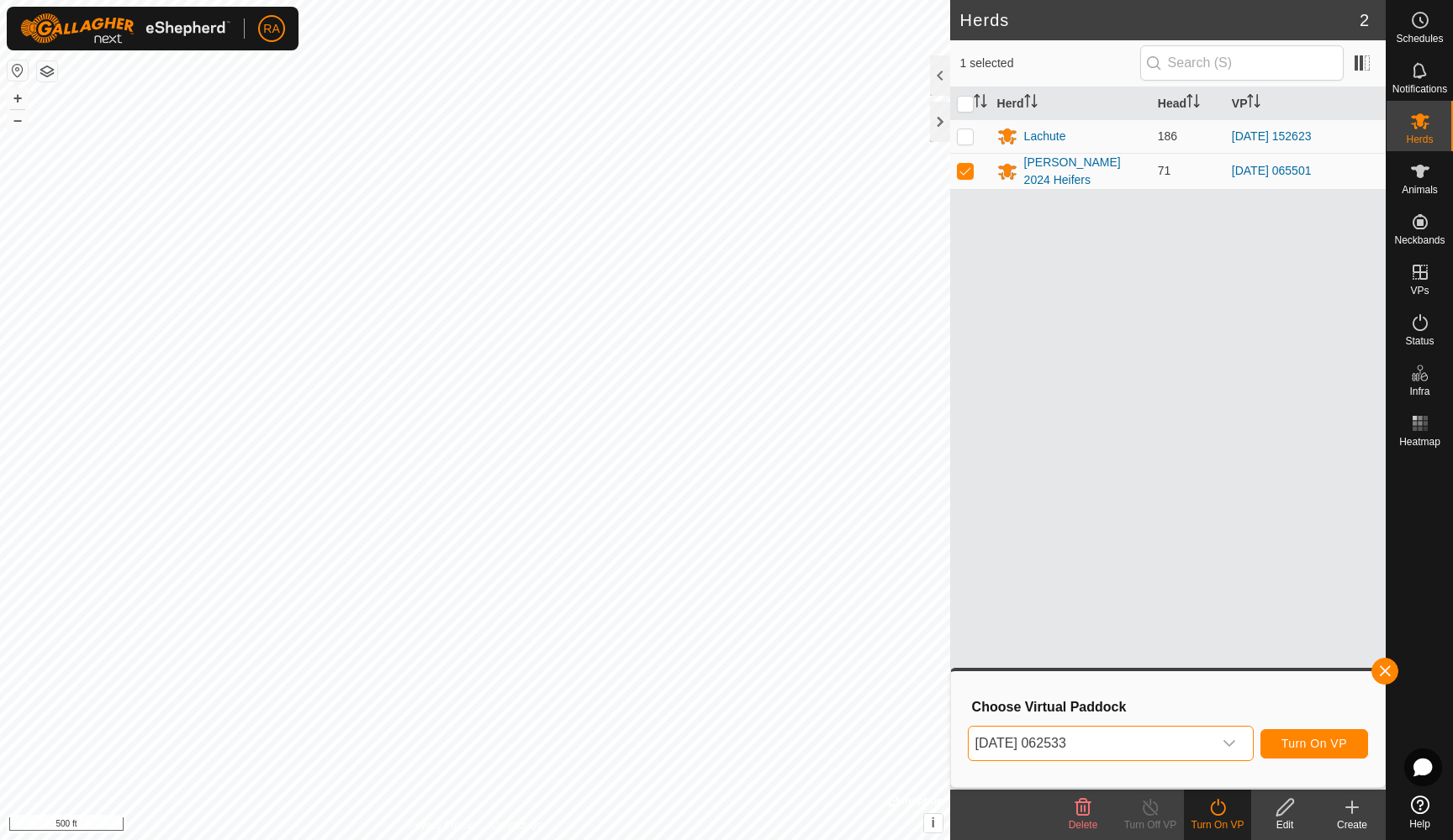
click at [1318, 741] on span "Turn On VP" at bounding box center [1313, 743] width 65 height 14
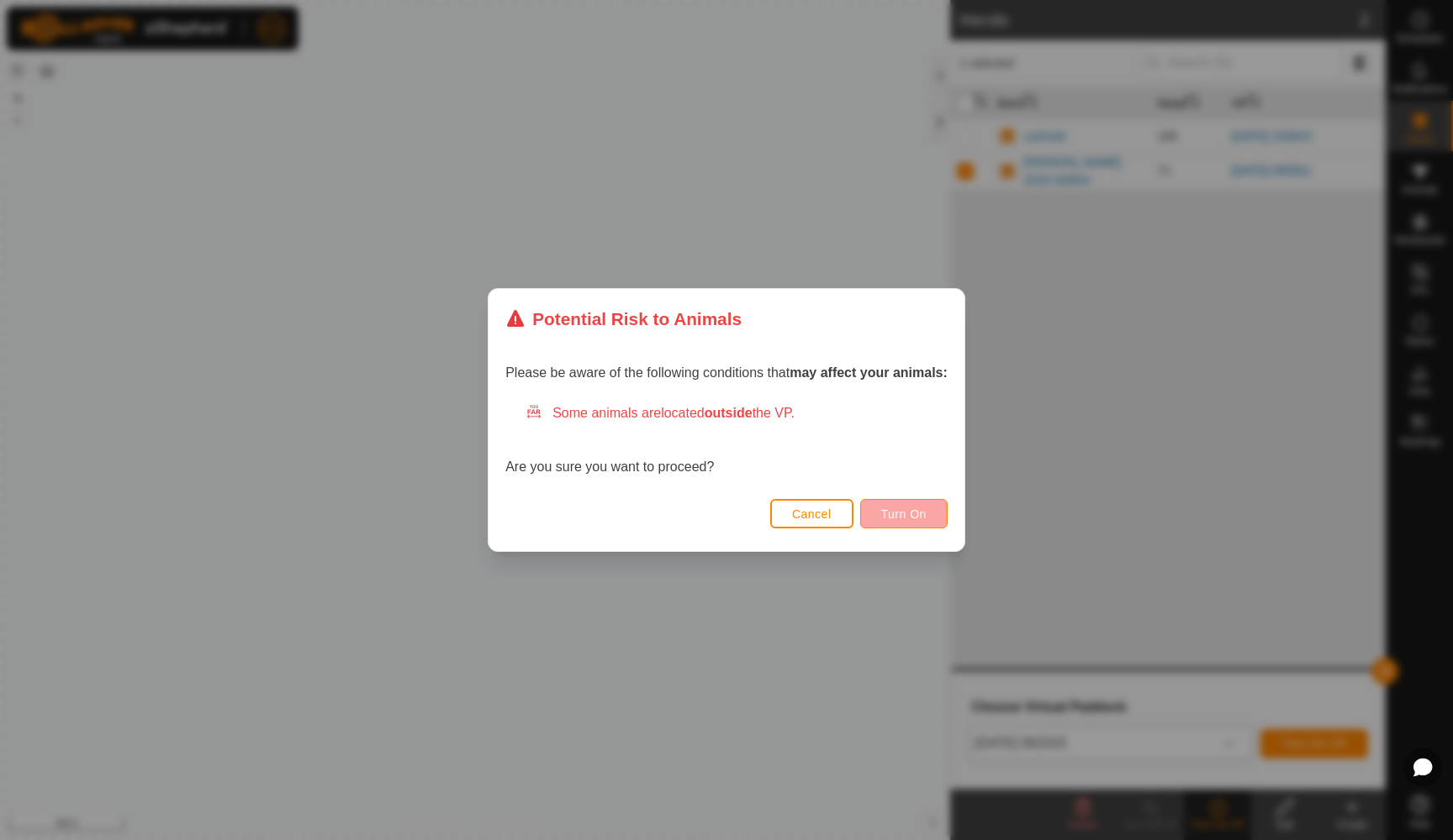
click at [908, 505] on button "Turn On" at bounding box center [903, 514] width 87 height 29
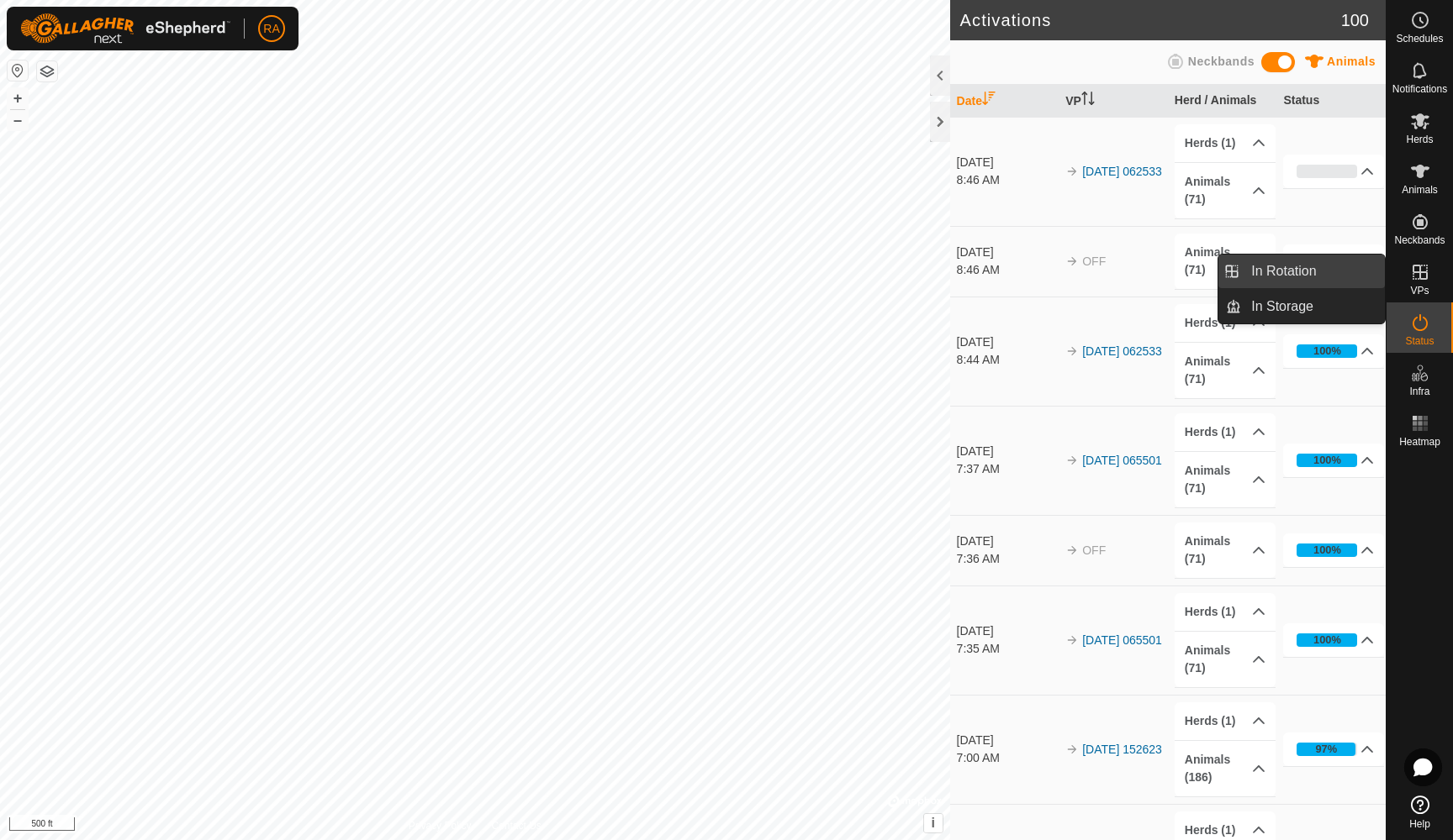
click at [1297, 268] on link "In Rotation" at bounding box center [1312, 272] width 144 height 33
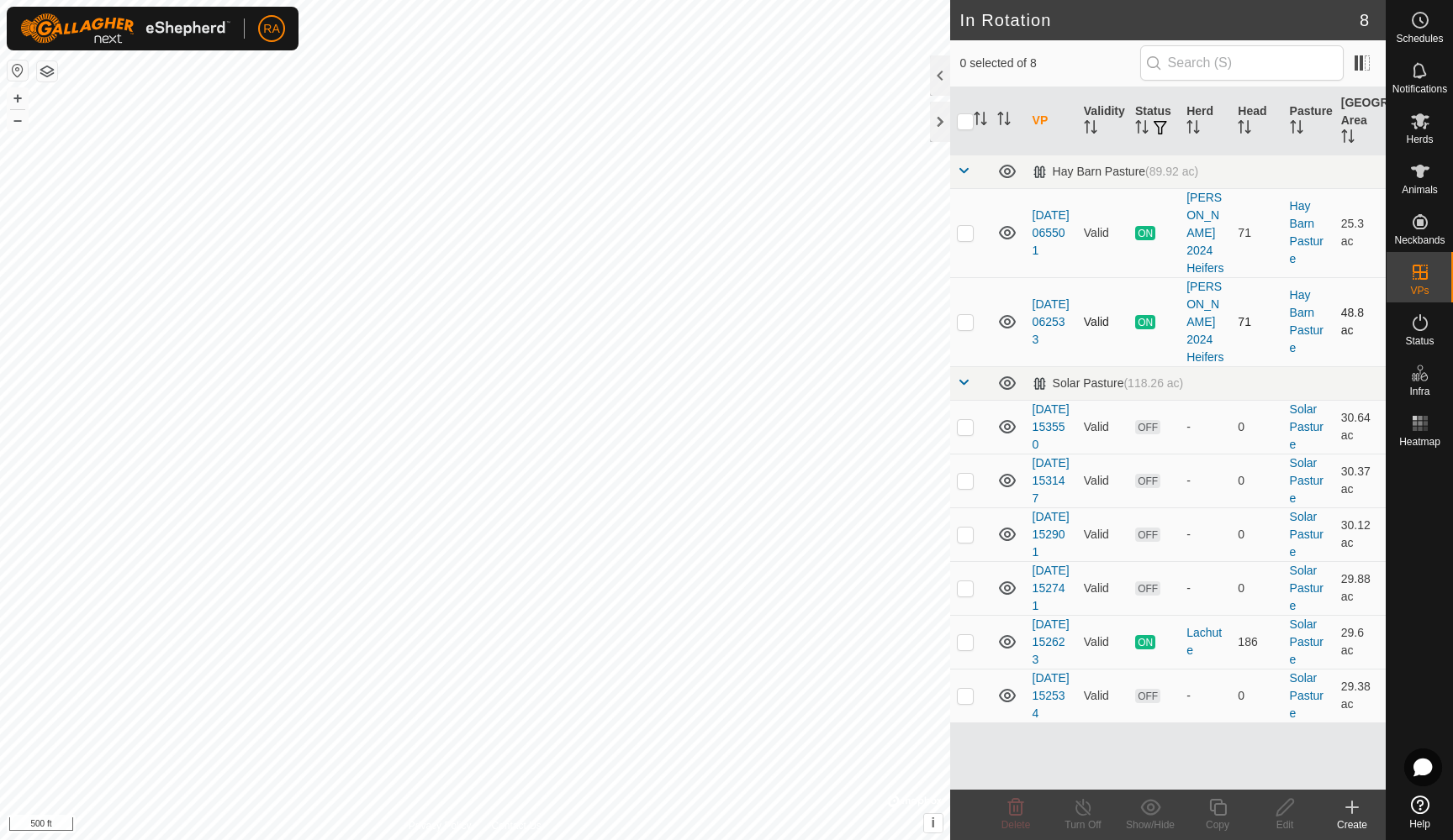
click at [974, 292] on td at bounding box center [969, 321] width 40 height 89
checkbox input "false"
click at [968, 226] on p-checkbox at bounding box center [964, 232] width 17 height 14
checkbox input "true"
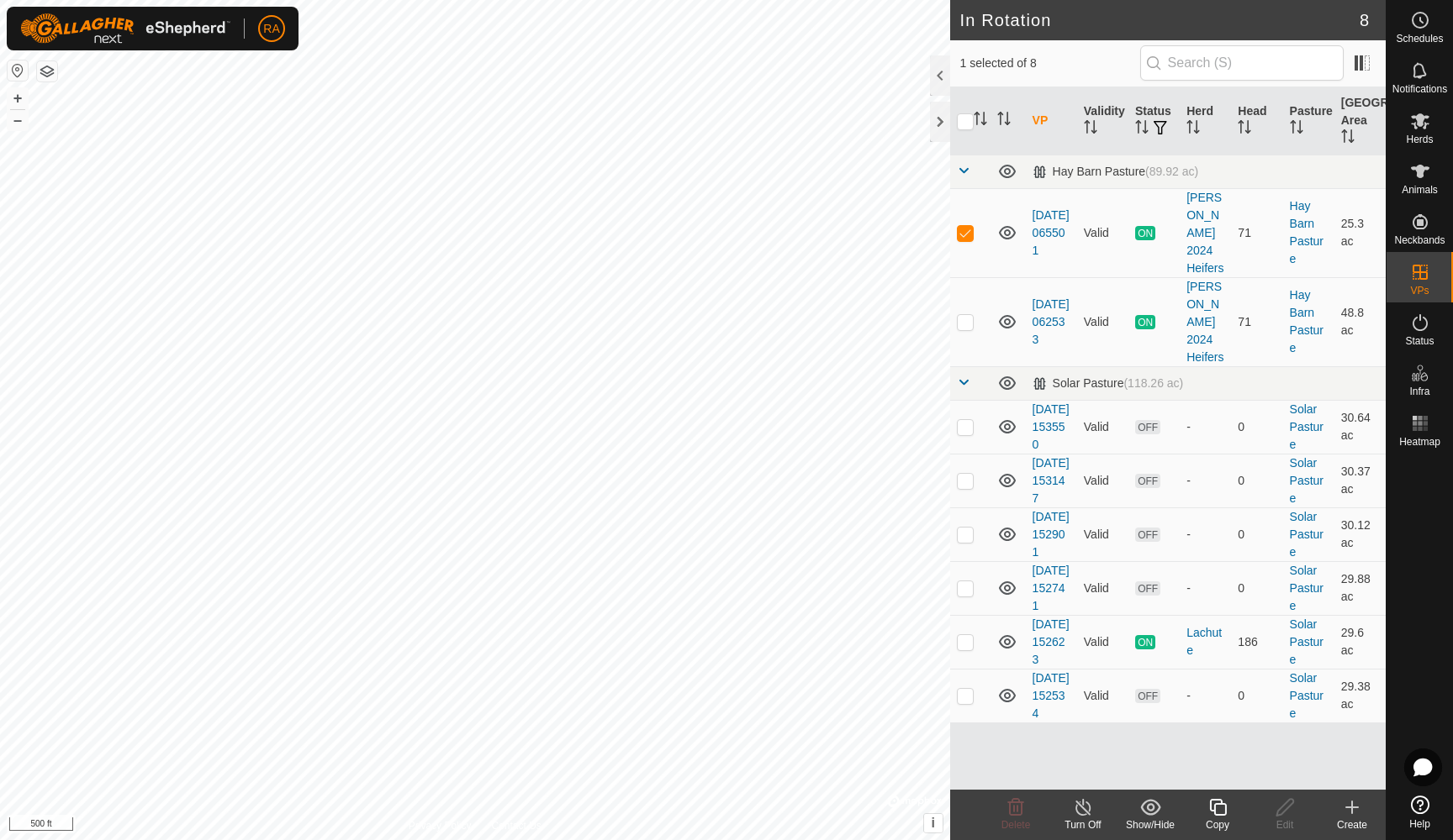
click at [1084, 811] on icon at bounding box center [1084, 807] width 21 height 21
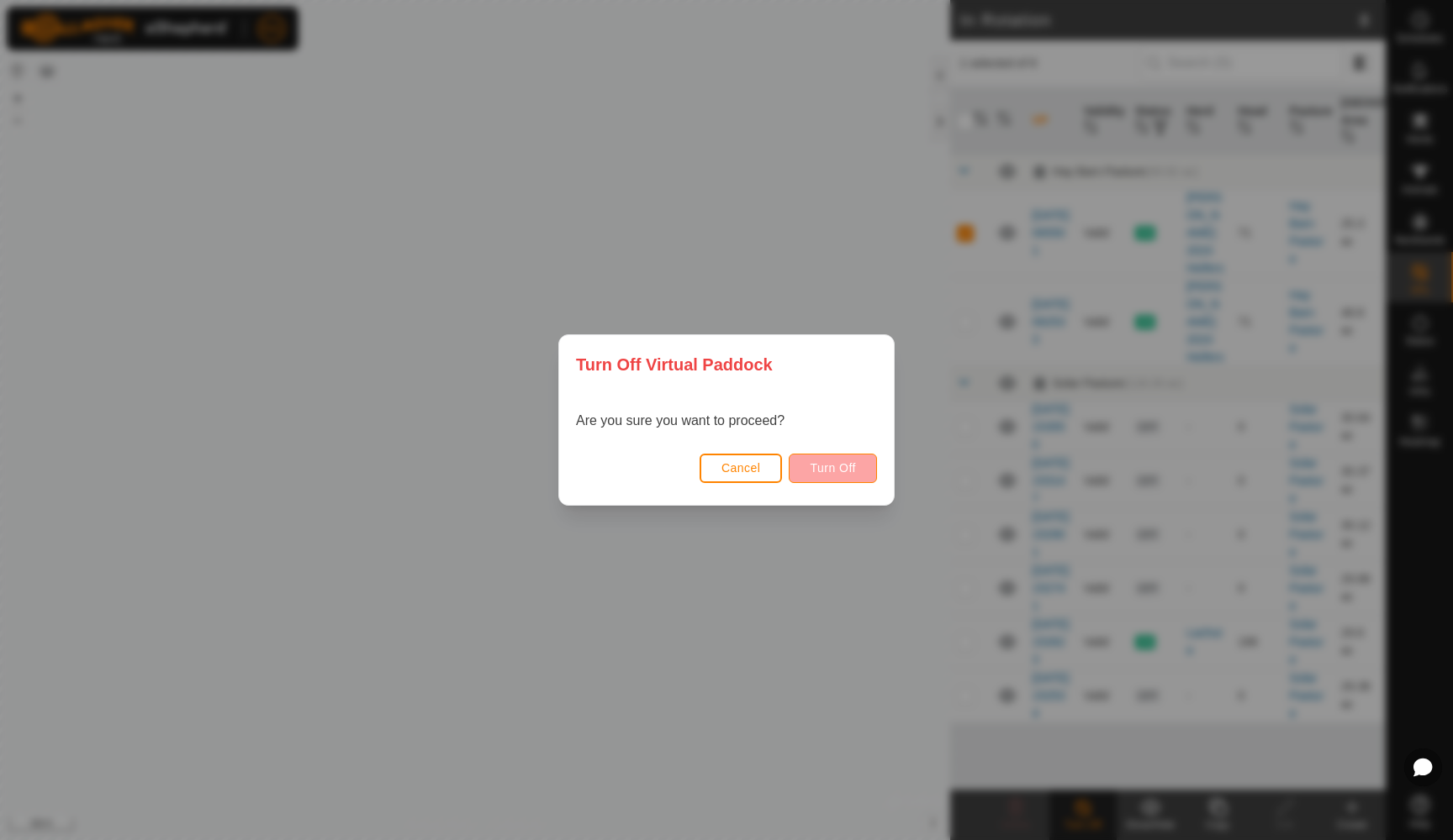
click at [842, 474] on span "Turn Off" at bounding box center [832, 468] width 46 height 14
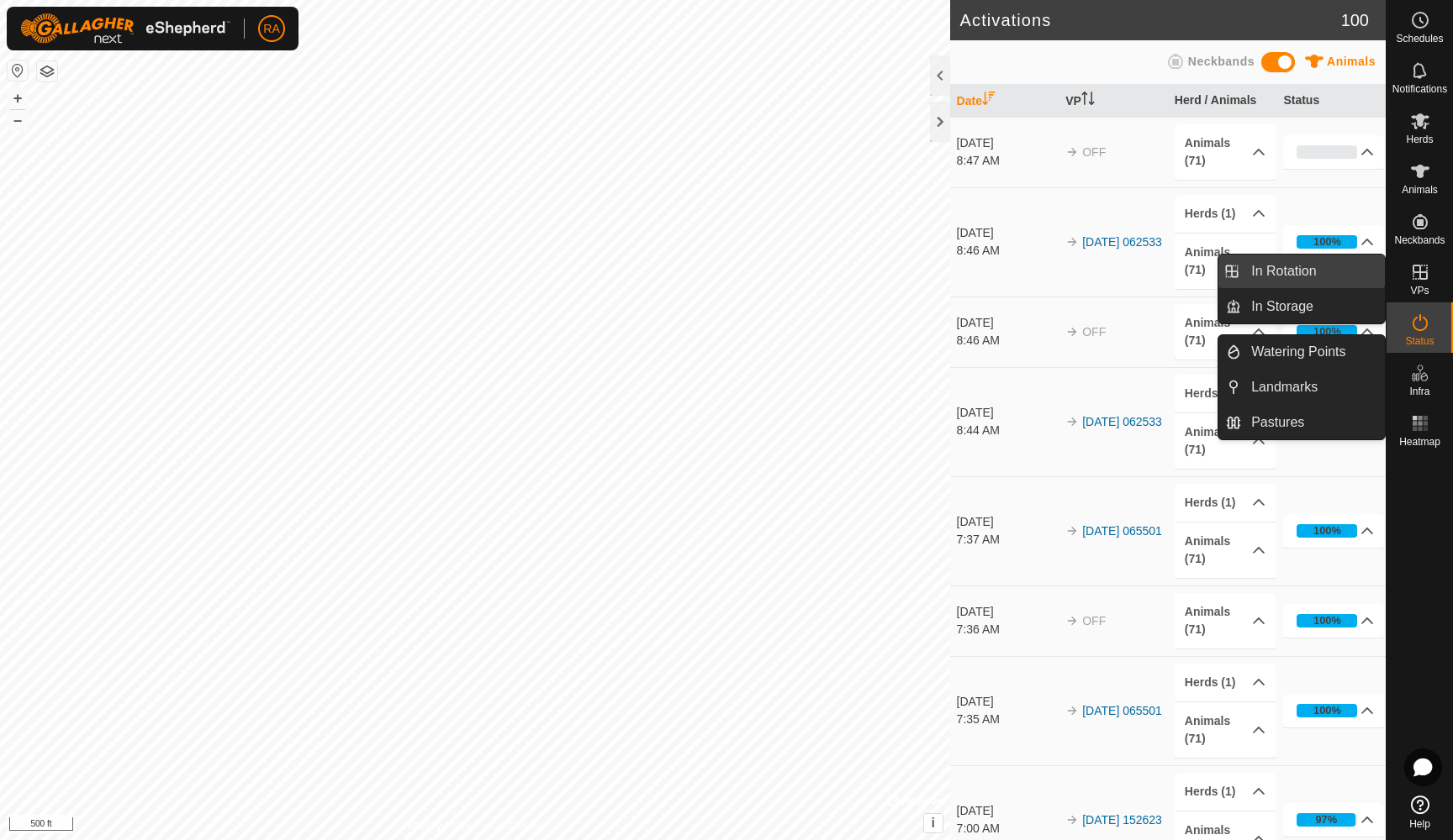
click at [1268, 269] on link "In Rotation" at bounding box center [1312, 272] width 144 height 33
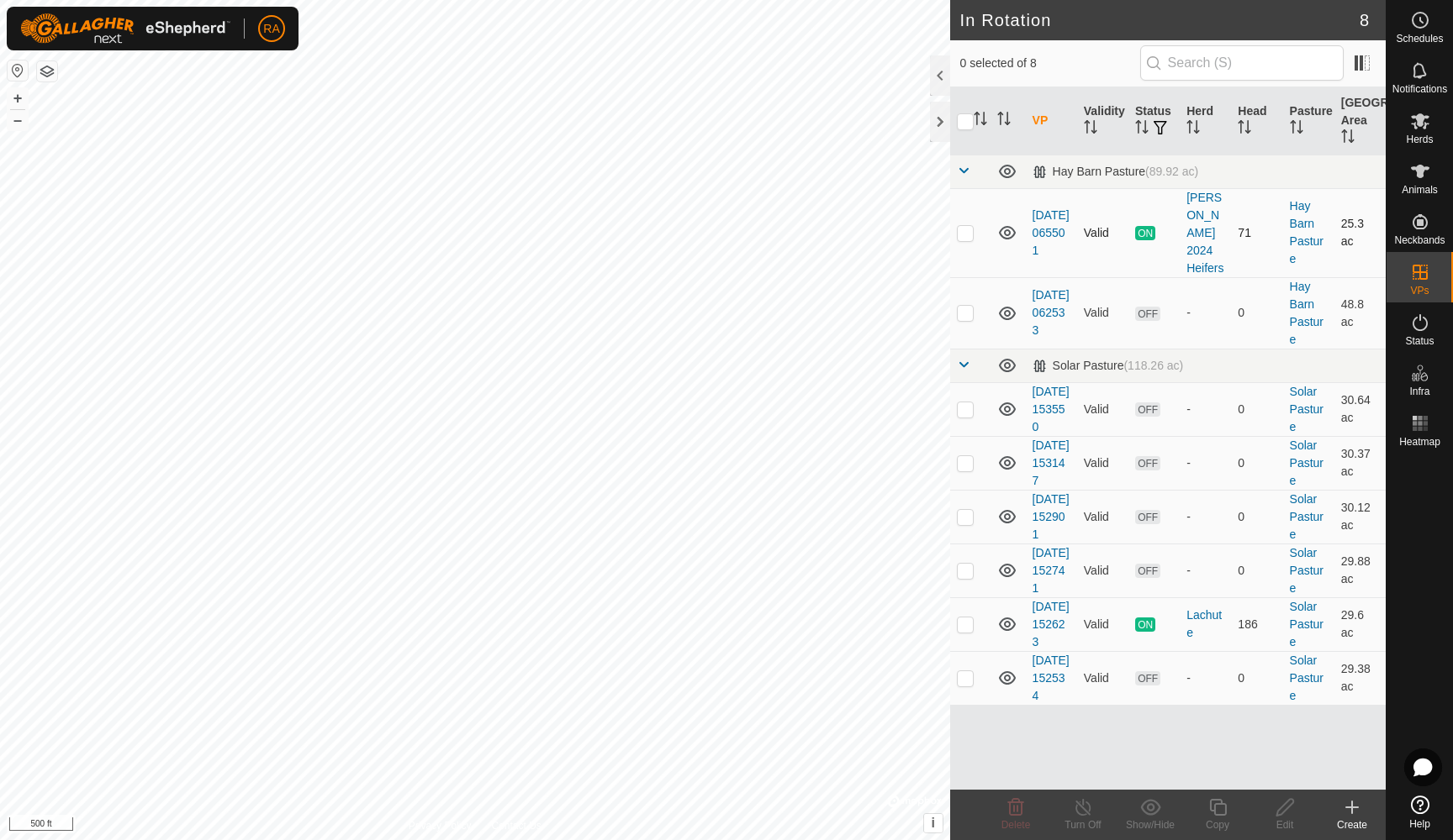
click at [963, 226] on p-checkbox at bounding box center [964, 232] width 17 height 14
checkbox input "false"
click at [961, 306] on p-checkbox at bounding box center [964, 313] width 17 height 14
checkbox input "true"
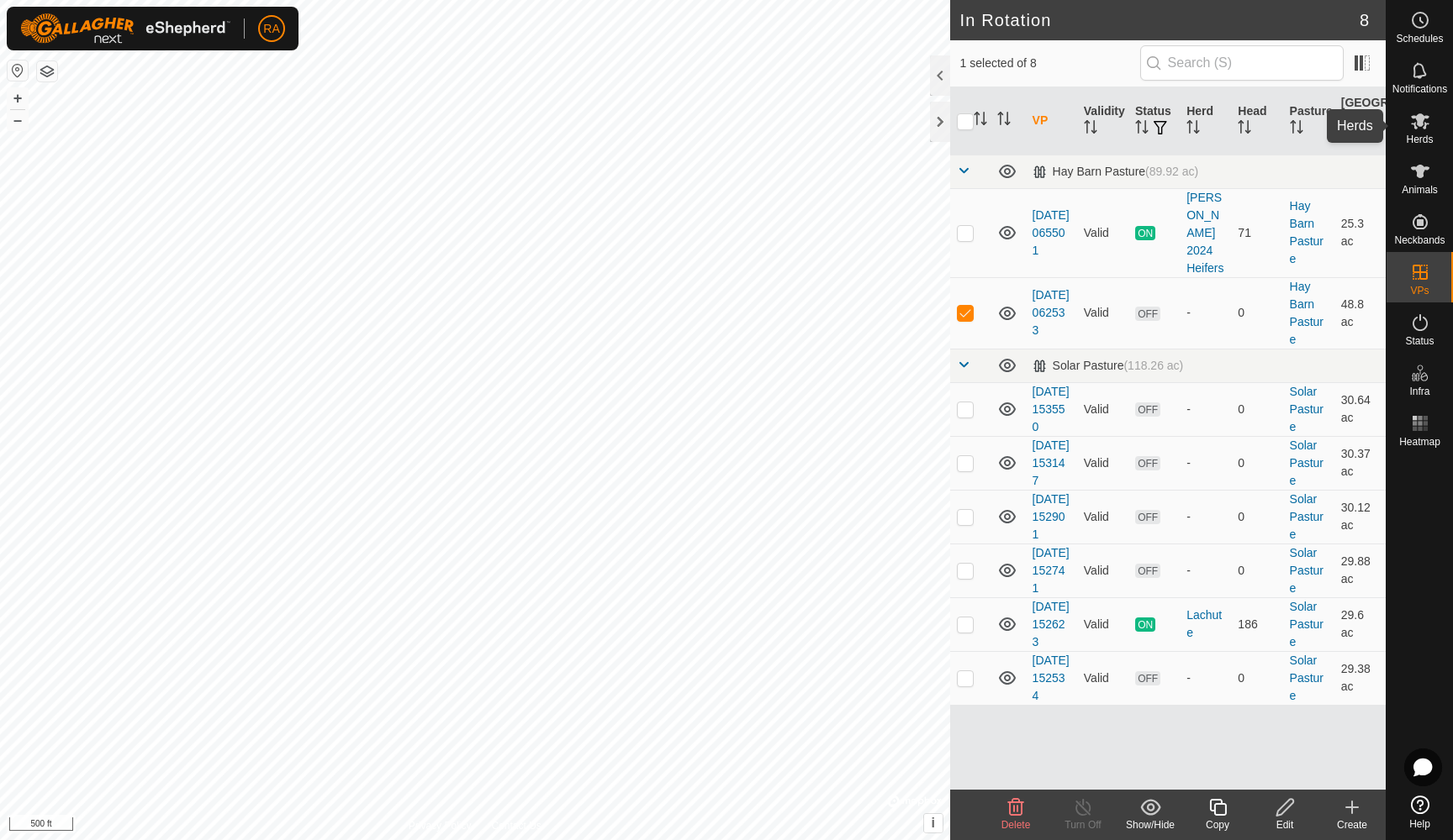
click at [1412, 129] on icon at bounding box center [1420, 121] width 21 height 21
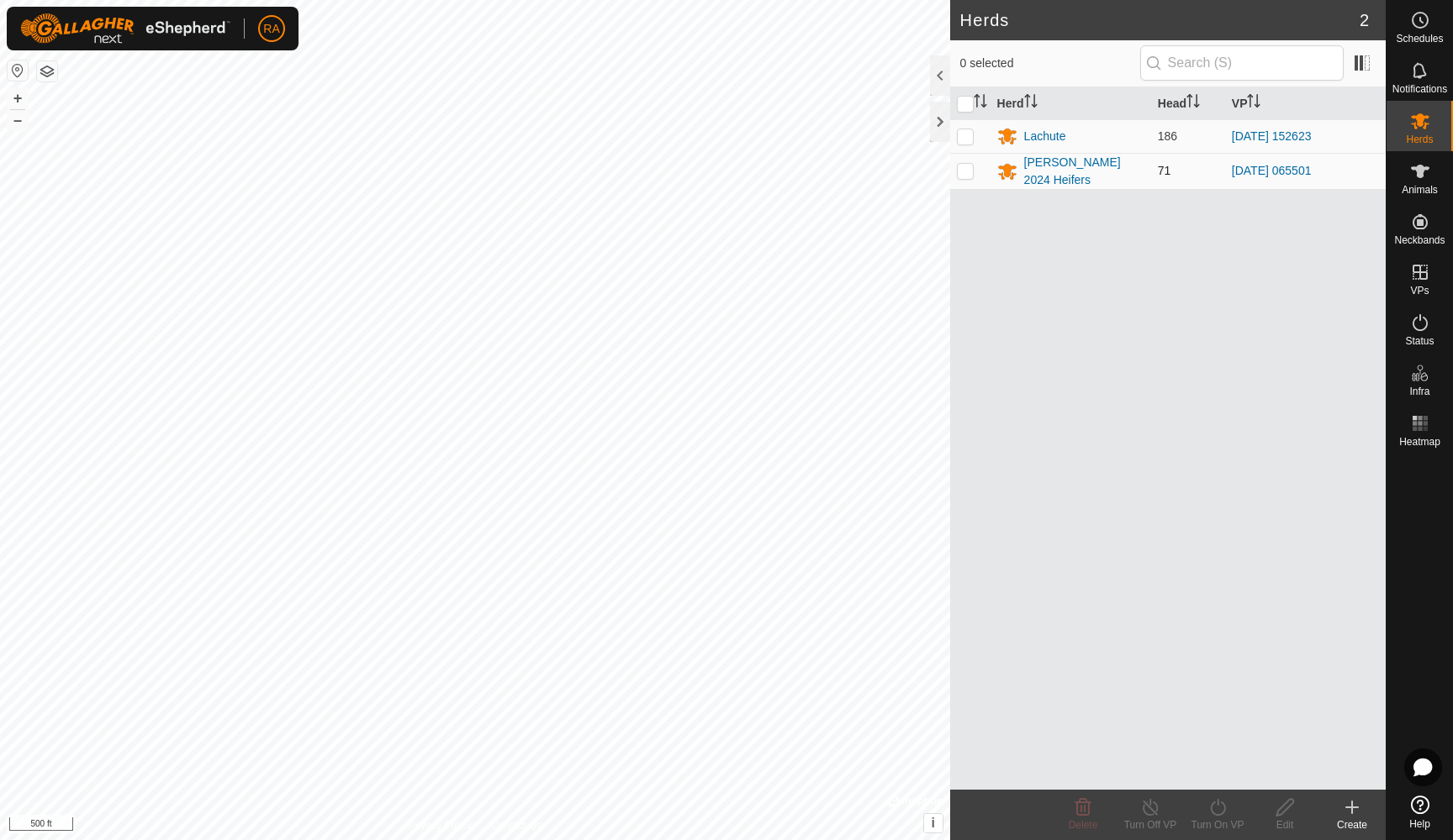
click at [967, 169] on p-checkbox at bounding box center [964, 171] width 17 height 14
checkbox input "true"
click at [1220, 813] on icon at bounding box center [1218, 807] width 21 height 21
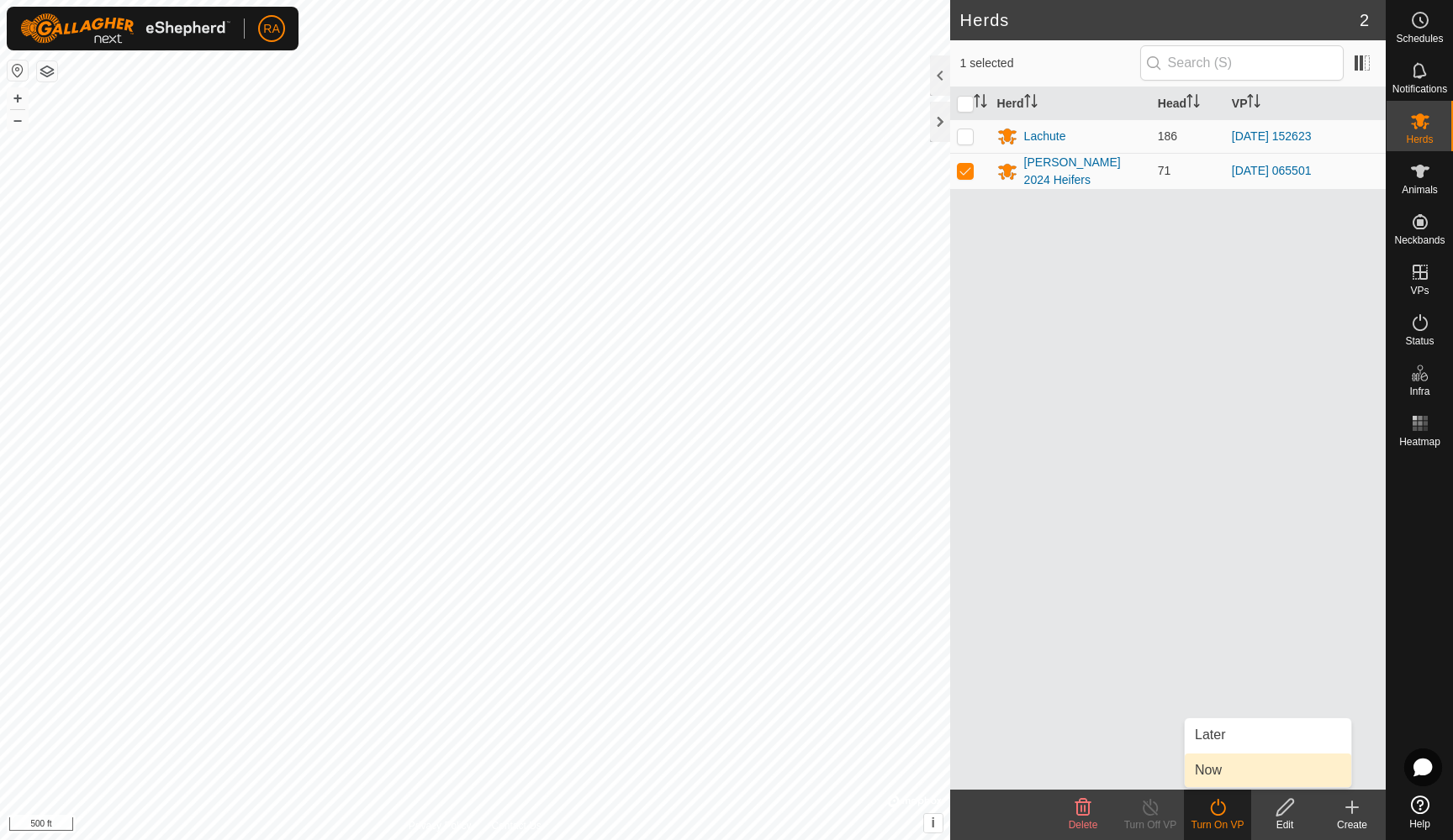
click at [1202, 774] on link "Now" at bounding box center [1267, 771] width 166 height 33
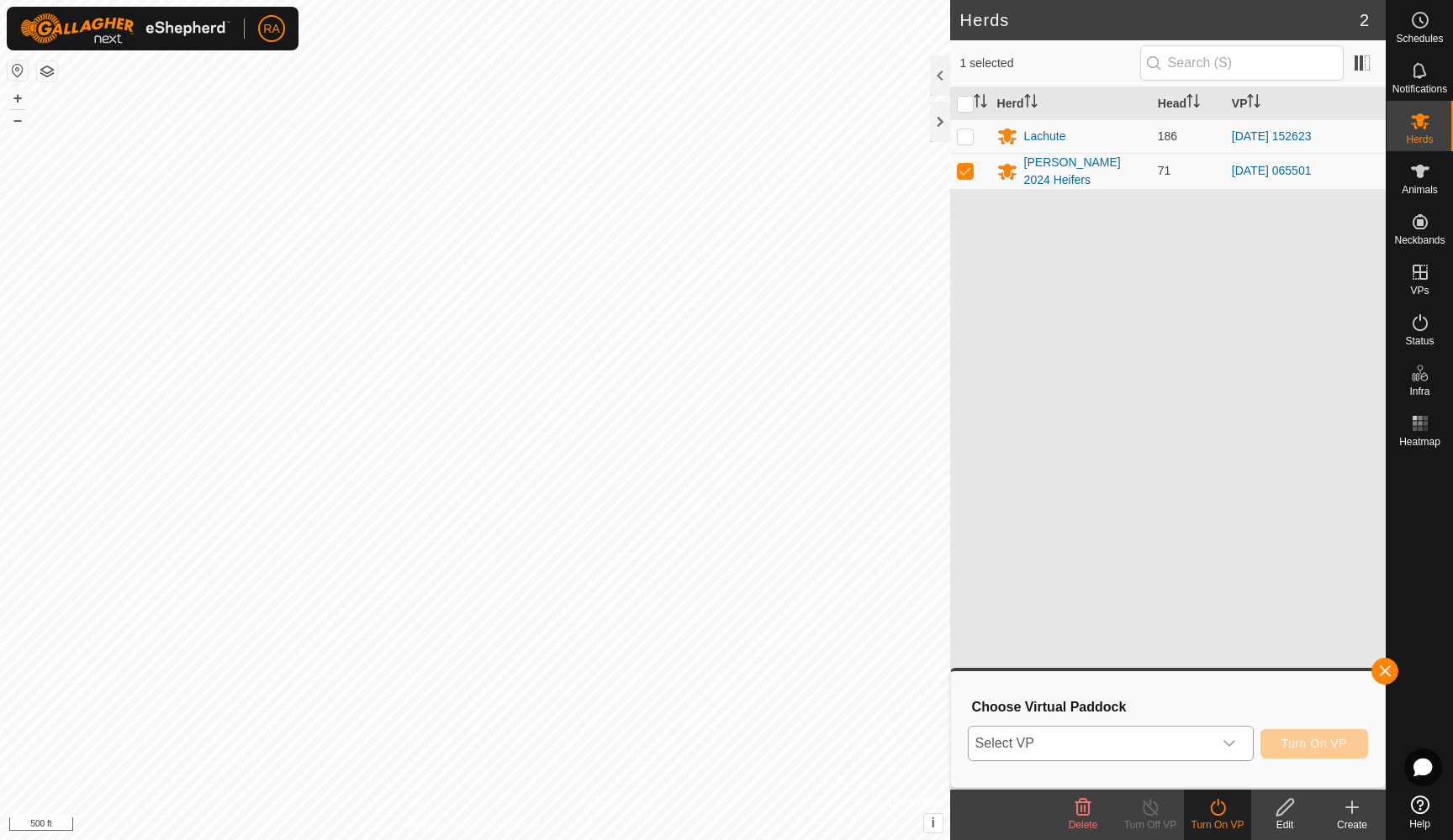
click at [1174, 749] on span "Select VP" at bounding box center [1090, 743] width 243 height 33
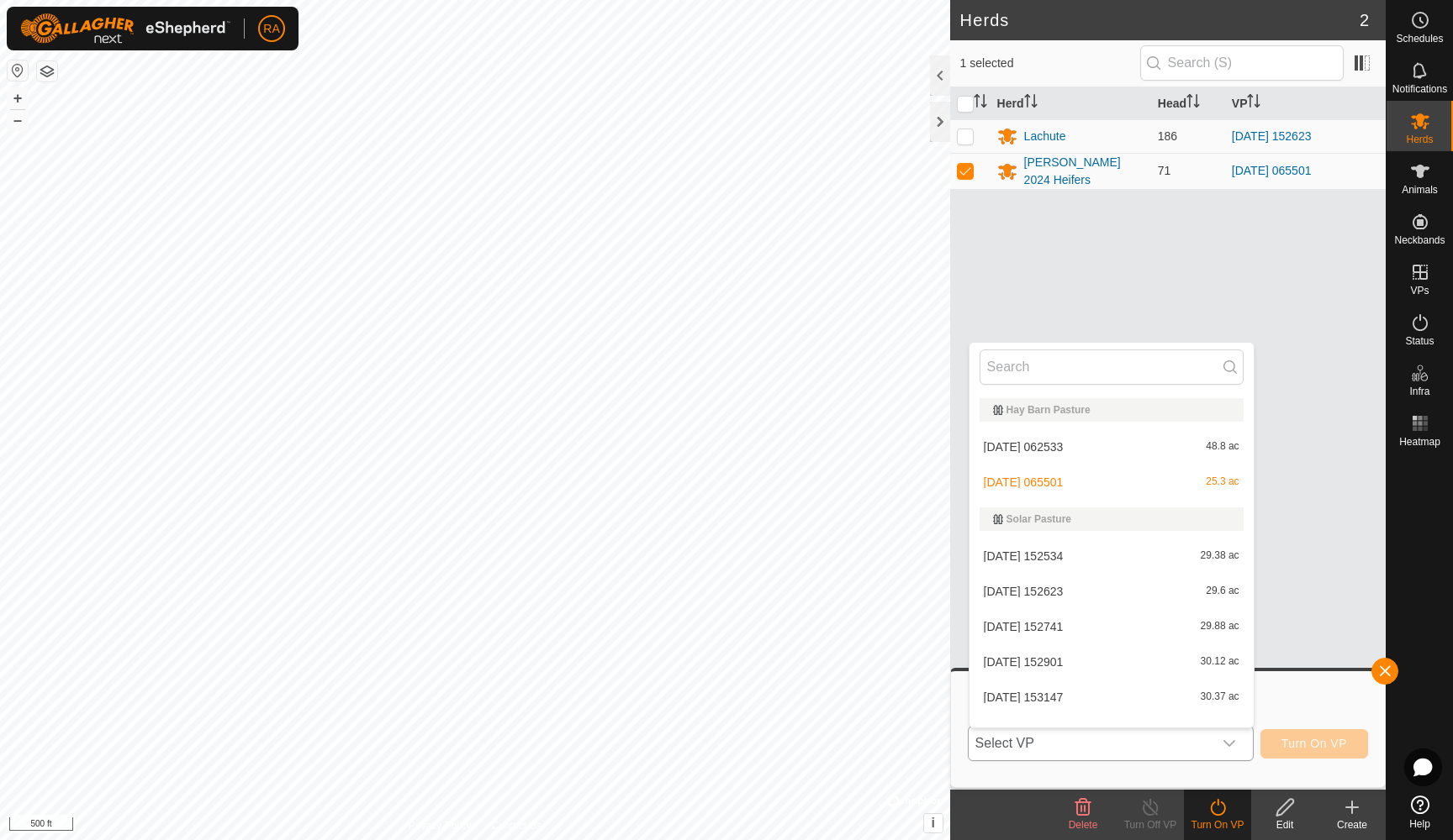
scroll to position [21, 0]
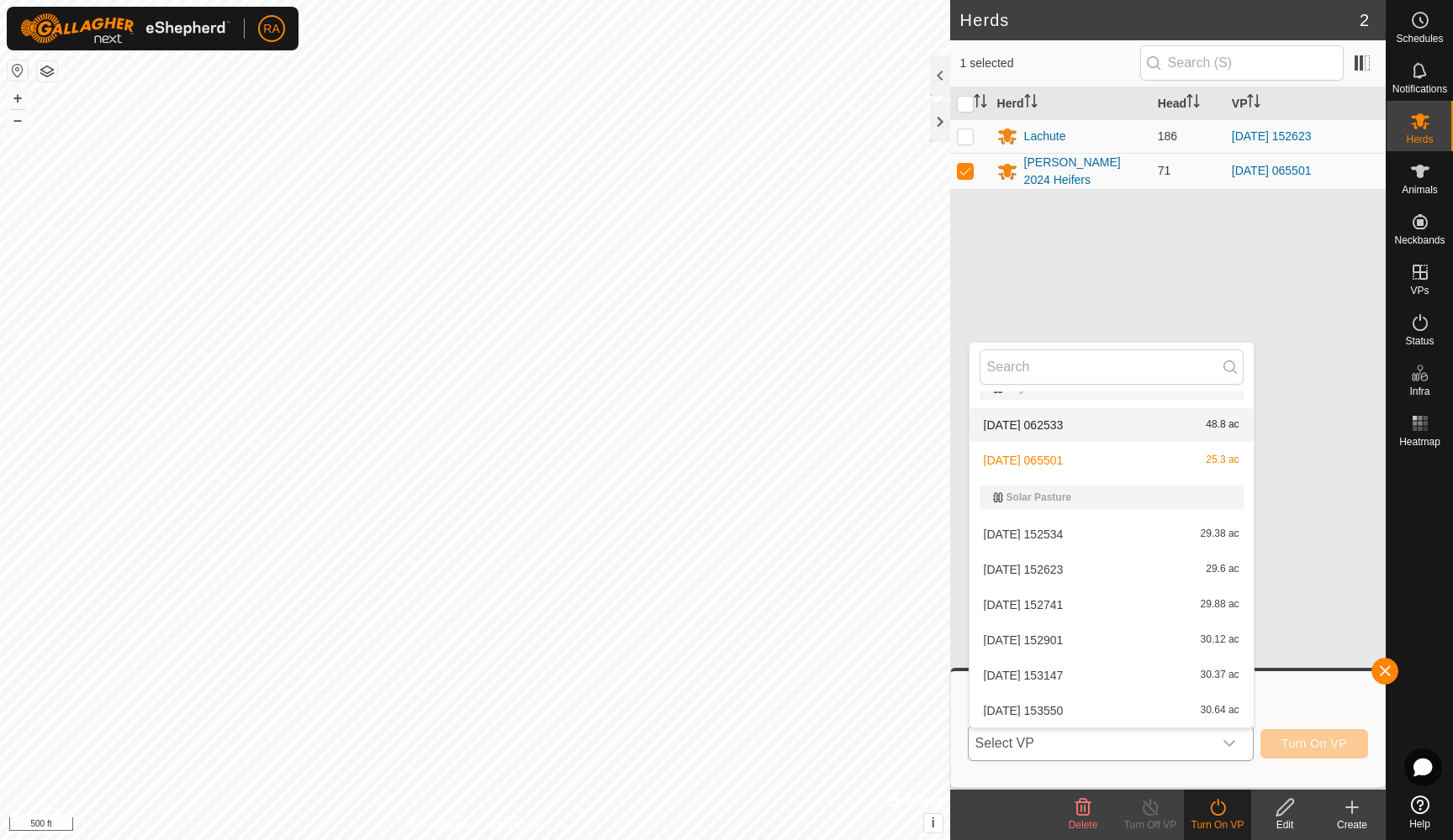
click at [1036, 427] on li "[DATE] 062533 48.8 ac" at bounding box center [1111, 425] width 284 height 33
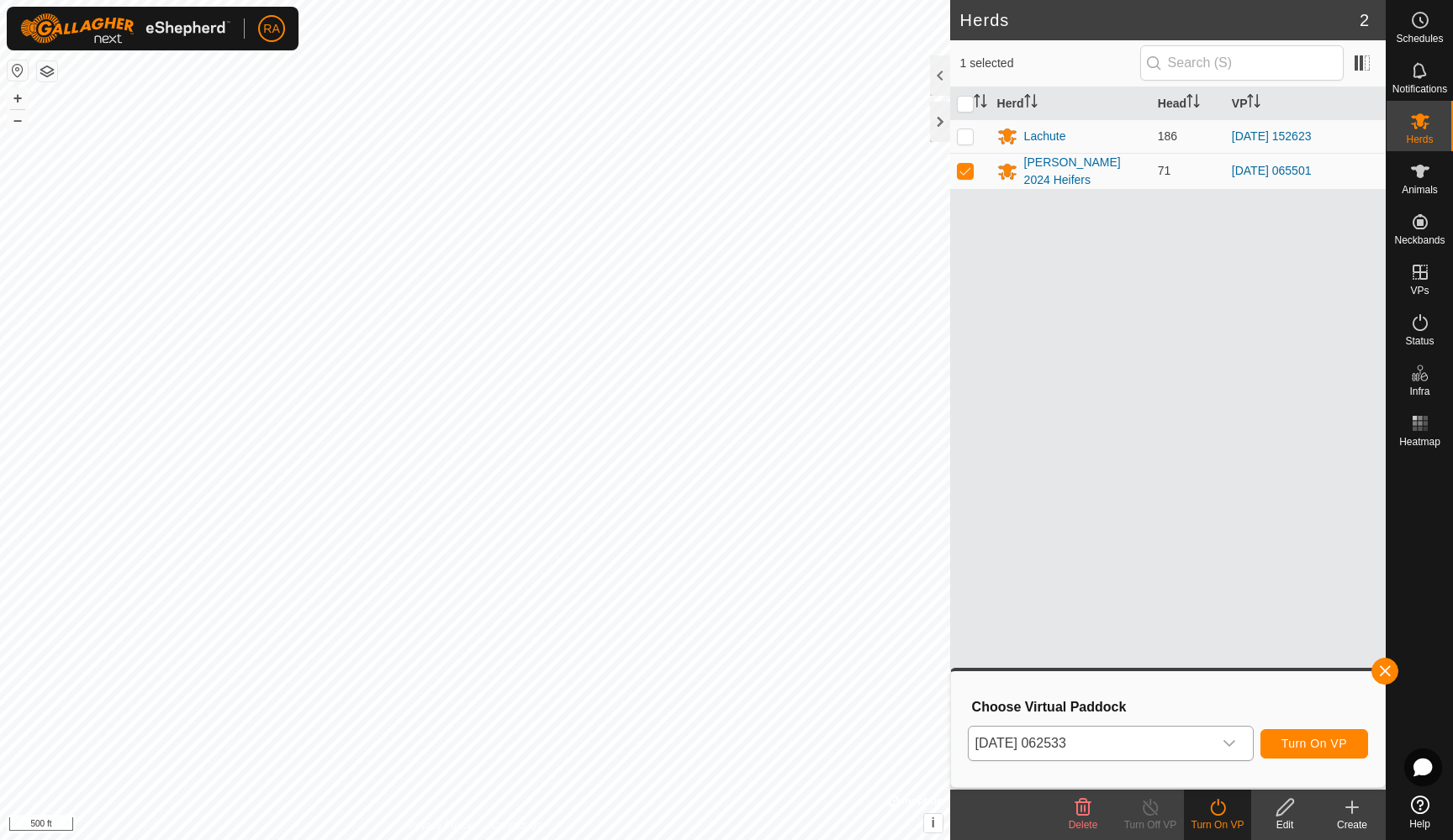
click at [1317, 736] on span "Turn On VP" at bounding box center [1313, 743] width 65 height 14
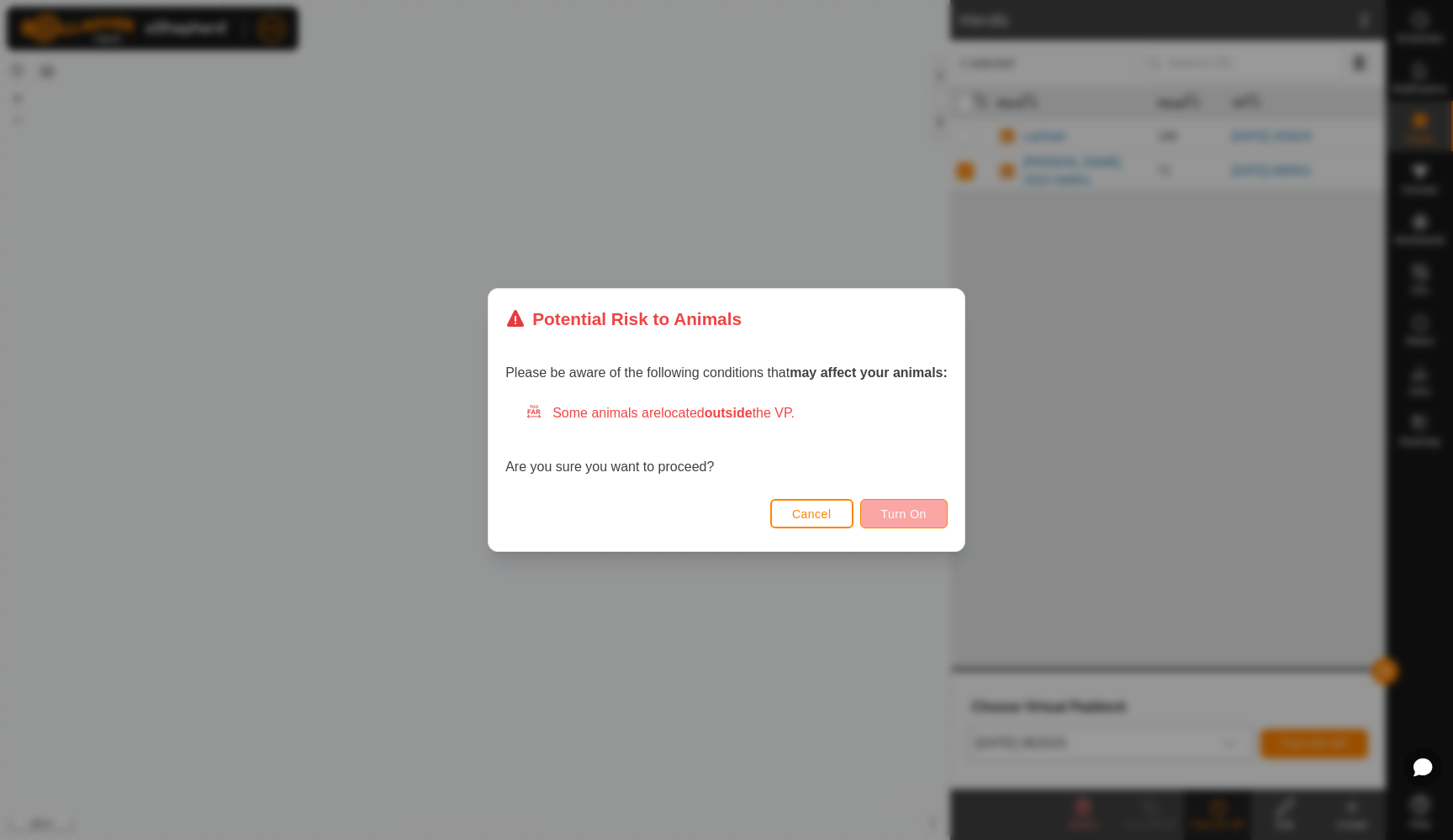
click at [937, 514] on button "Turn On" at bounding box center [903, 514] width 87 height 29
